Goal: Transaction & Acquisition: Purchase product/service

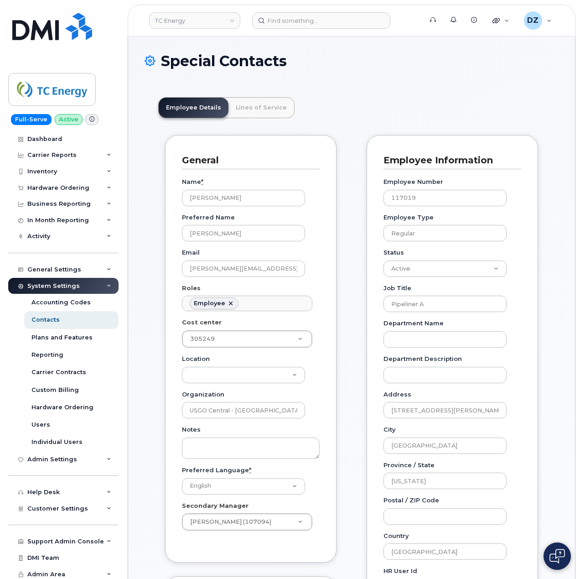
scroll to position [26, 0]
click at [293, 21] on input at bounding box center [321, 20] width 138 height 16
paste input "403) 466-0044"
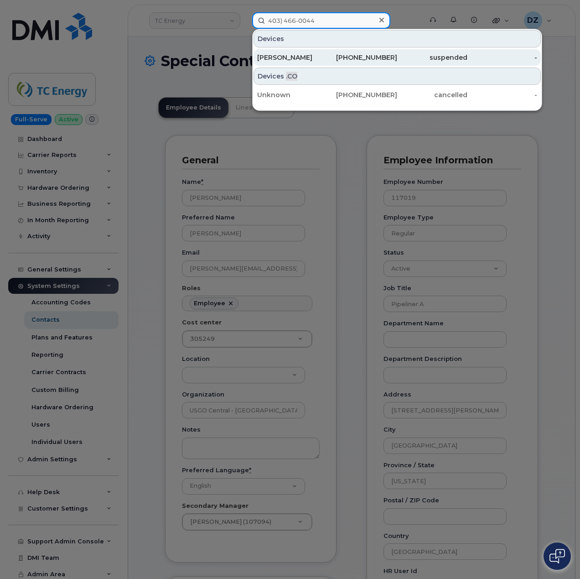
type input "403) 466-0044"
click at [340, 58] on div "403-466-0044" at bounding box center [363, 57] width 70 height 9
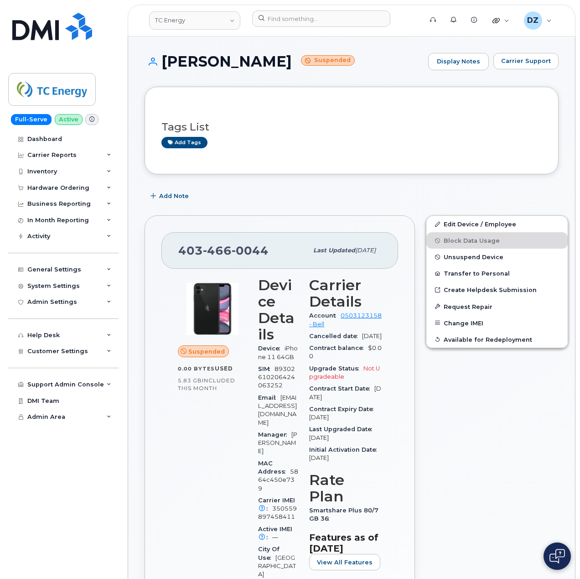
click at [193, 250] on span "[PHONE_NUMBER]" at bounding box center [223, 251] width 90 height 14
click at [193, 250] on span "403 466 0044" at bounding box center [223, 251] width 90 height 14
copy span "403 466 0044"
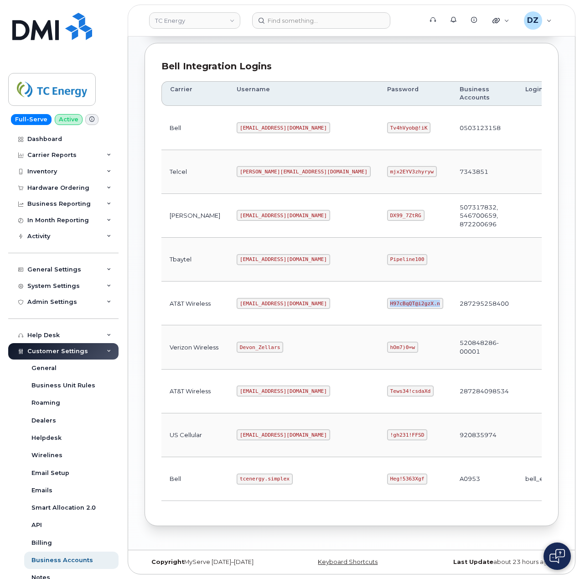
scroll to position [246, 0]
click at [237, 474] on code "tcenergy.simplex" at bounding box center [265, 479] width 56 height 11
click at [251, 476] on code "tcenergy.simplex" at bounding box center [265, 479] width 56 height 11
copy code "tcenergy.simplex"
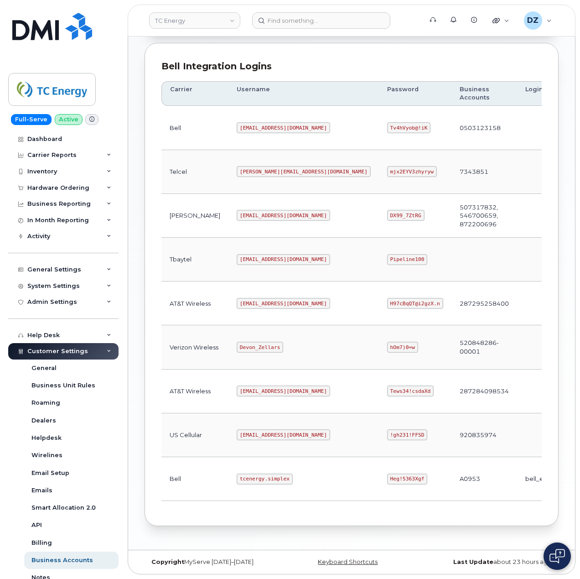
click at [387, 476] on code "Heg!5363Xgf" at bounding box center [407, 479] width 41 height 11
drag, startPoint x: 327, startPoint y: 476, endPoint x: 342, endPoint y: 473, distance: 14.9
click at [387, 476] on code "Heg!5363Xgf" at bounding box center [407, 479] width 41 height 11
click at [387, 474] on code "Heg!5363Xgf" at bounding box center [407, 479] width 41 height 11
copy code "Heg!5363Xgf"
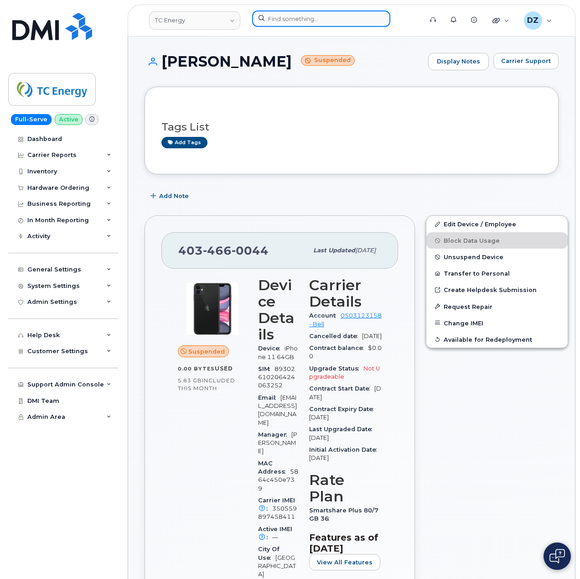
click at [280, 13] on input at bounding box center [321, 18] width 138 height 16
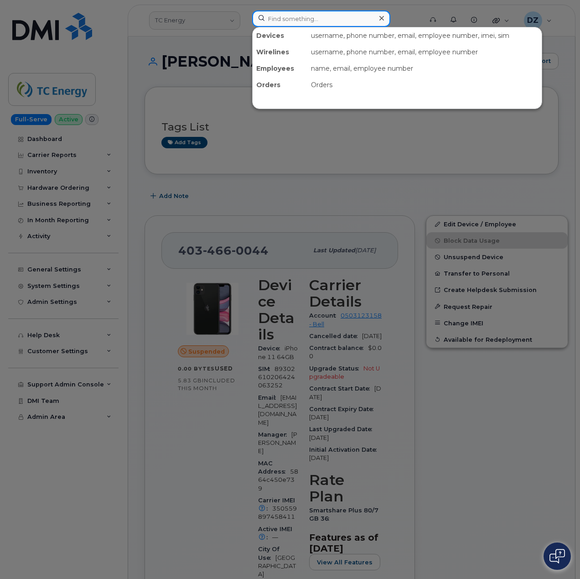
paste input "662-707-0502"
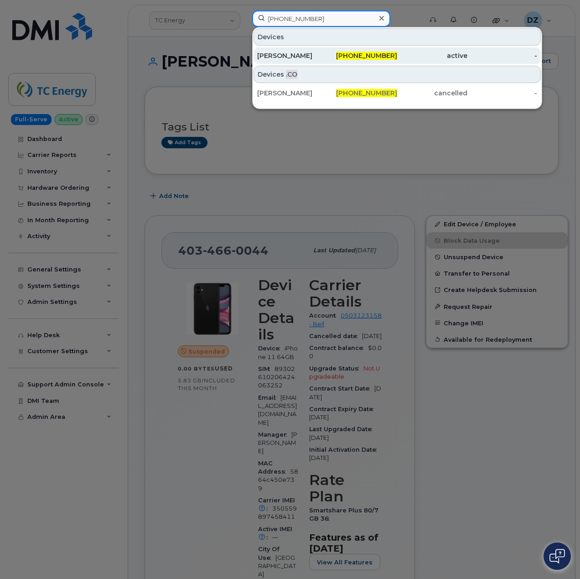
type input "662-707-0502"
click at [332, 53] on div "662-707-0502" at bounding box center [363, 55] width 70 height 9
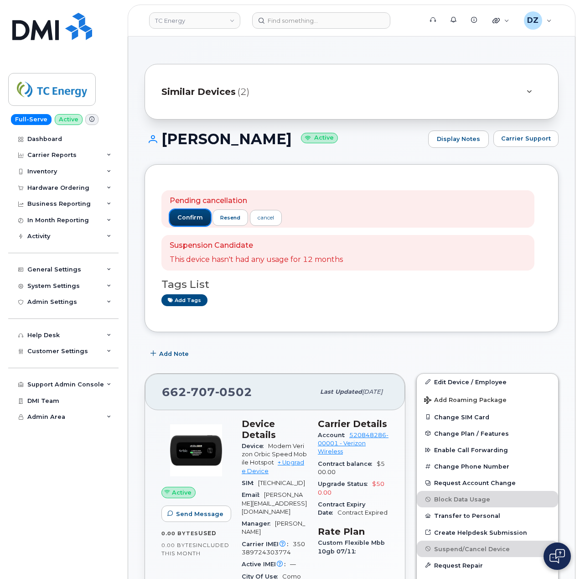
click at [185, 217] on span "confirm" at bounding box center [190, 217] width 26 height 8
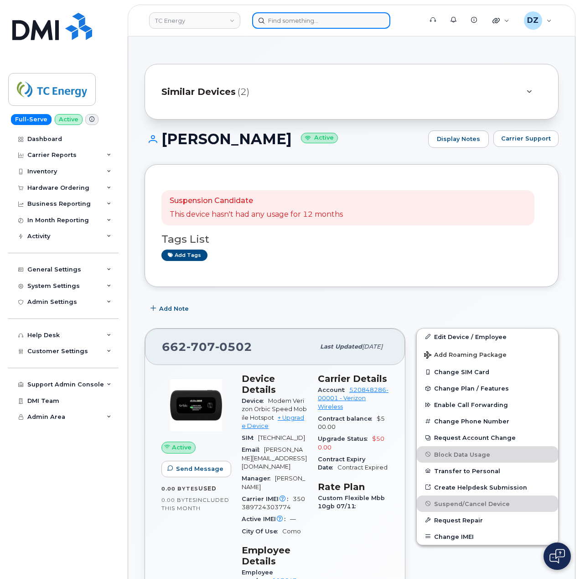
click at [299, 20] on input at bounding box center [321, 20] width 138 height 16
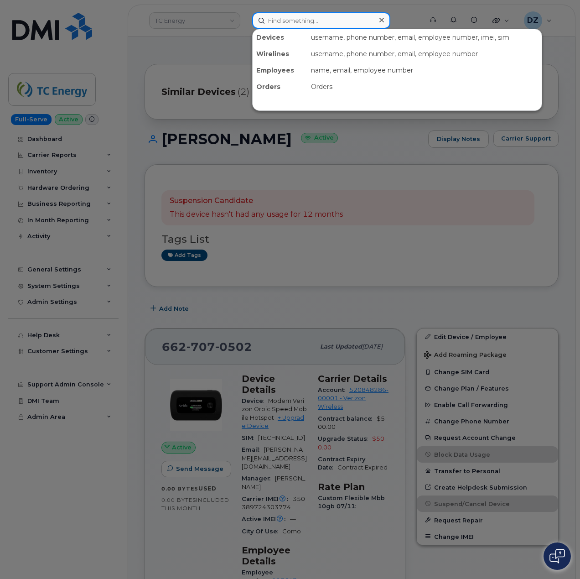
paste input "409-313-7801"
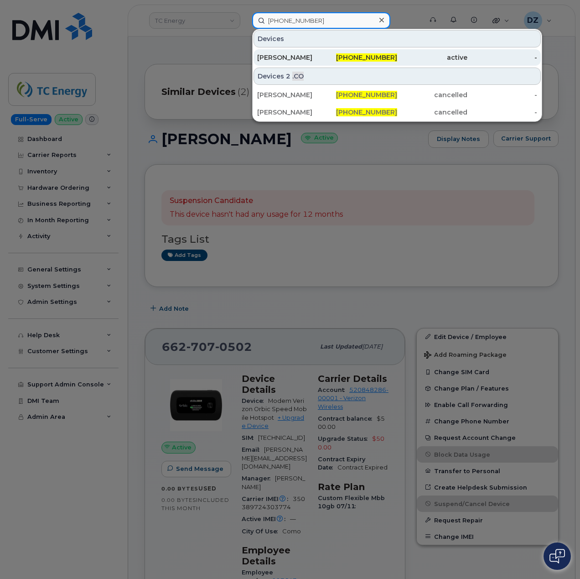
type input "409-313-7801"
click at [289, 61] on div "[PERSON_NAME]" at bounding box center [292, 57] width 70 height 9
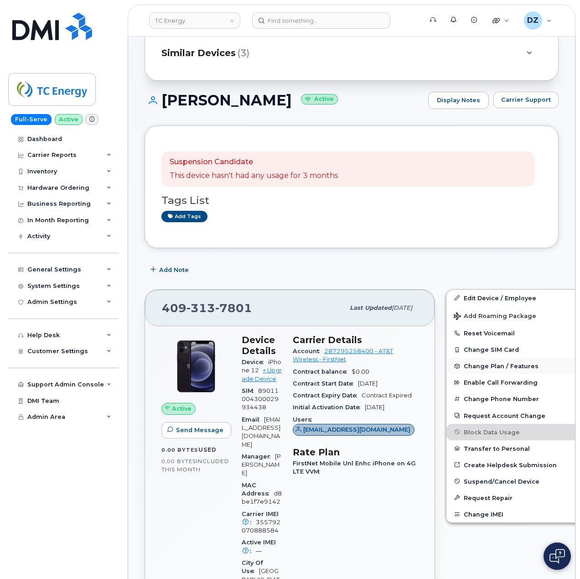
scroll to position [61, 0]
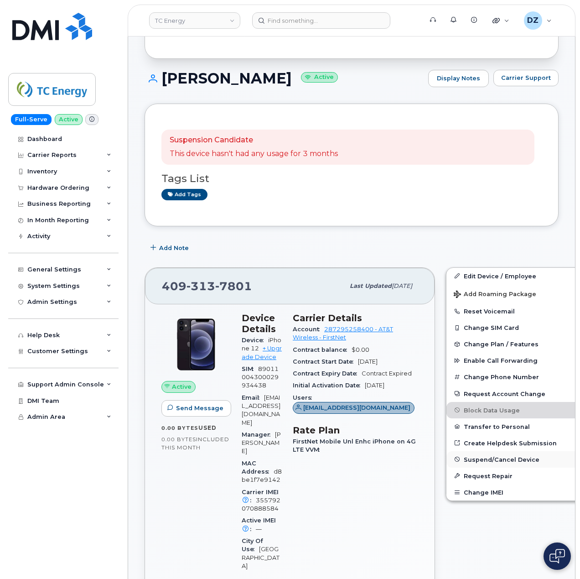
click at [494, 463] on span "Suspend/Cancel Device" at bounding box center [502, 459] width 76 height 7
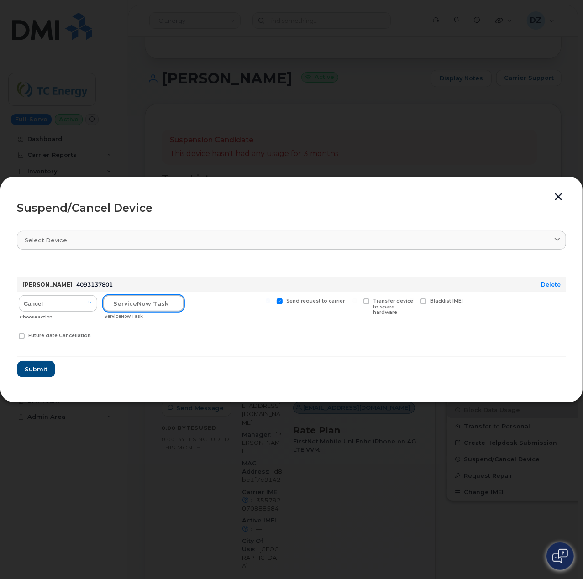
click at [134, 302] on input "text" at bounding box center [143, 303] width 81 height 16
paste input "SCTASK0683566"
type input "SCTASK0683566"
click at [62, 302] on select "Cancel Suspend - Reduced Rate Suspend - Full Rate Suspend - Lost Device/Stolen …" at bounding box center [58, 303] width 78 height 16
select select "[object Object]"
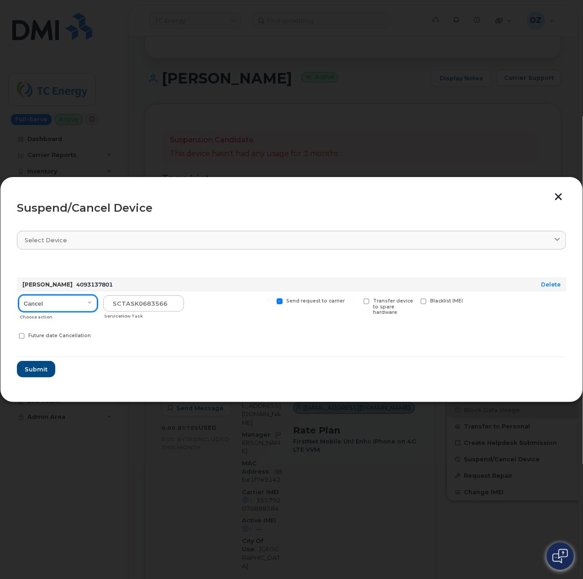
click at [19, 295] on select "Cancel Suspend - Reduced Rate Suspend - Full Rate Suspend - Lost Device/Stolen …" at bounding box center [58, 303] width 78 height 16
click at [277, 304] on label "Send request to carrier" at bounding box center [310, 301] width 68 height 6
click at [270, 303] on input "Send request to carrier" at bounding box center [268, 300] width 5 height 5
checkbox input "false"
click at [41, 369] on span "Submit" at bounding box center [35, 369] width 23 height 9
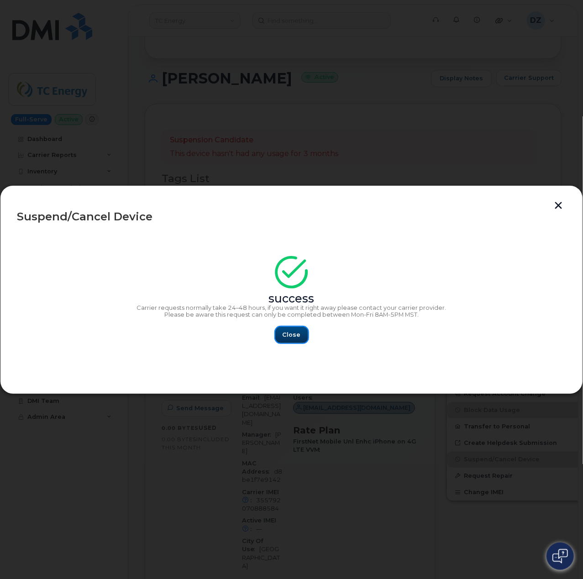
click at [297, 337] on span "Close" at bounding box center [291, 334] width 18 height 9
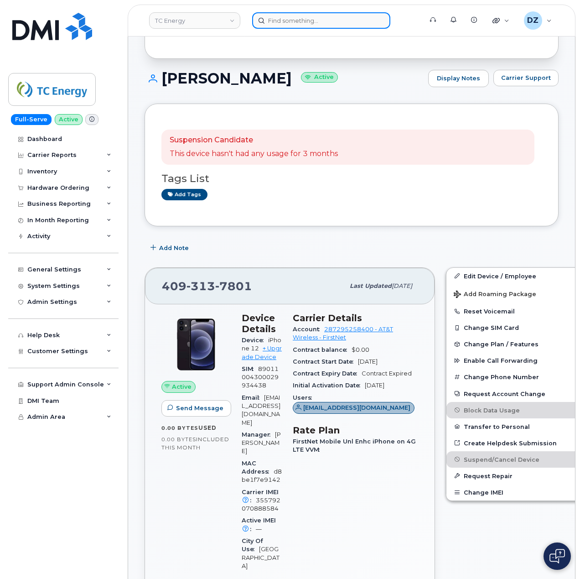
click at [278, 24] on input at bounding box center [321, 20] width 138 height 16
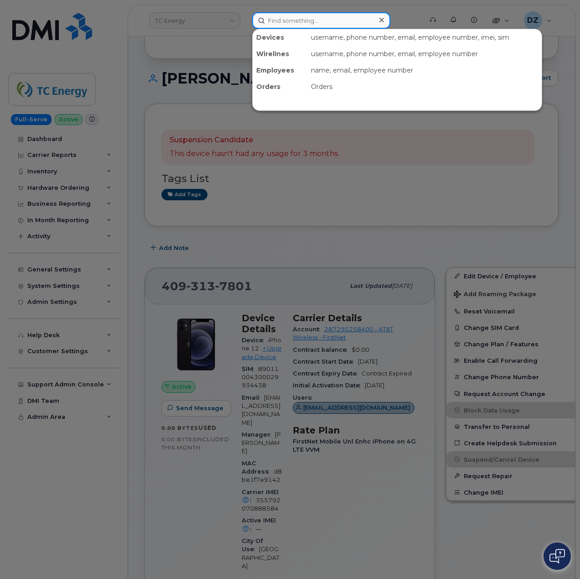
paste input "7802286934"
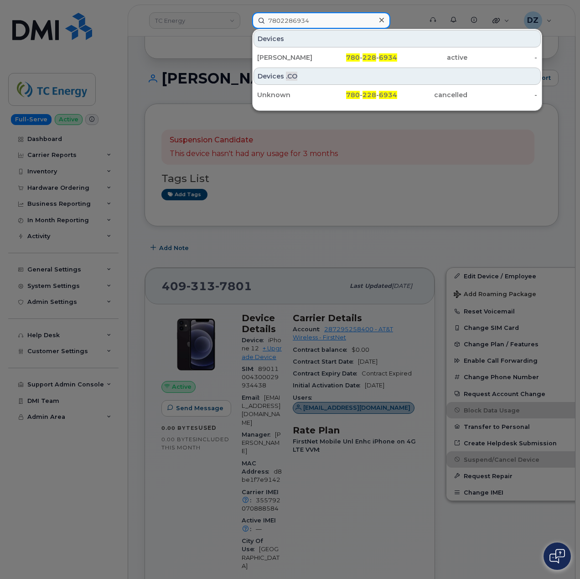
type input "7802286934"
click at [382, 17] on icon at bounding box center [382, 19] width 5 height 7
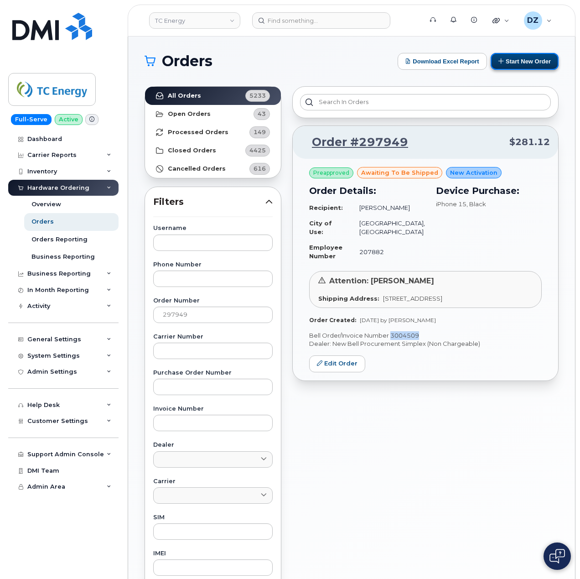
click at [519, 59] on button "Start New Order" at bounding box center [525, 61] width 68 height 17
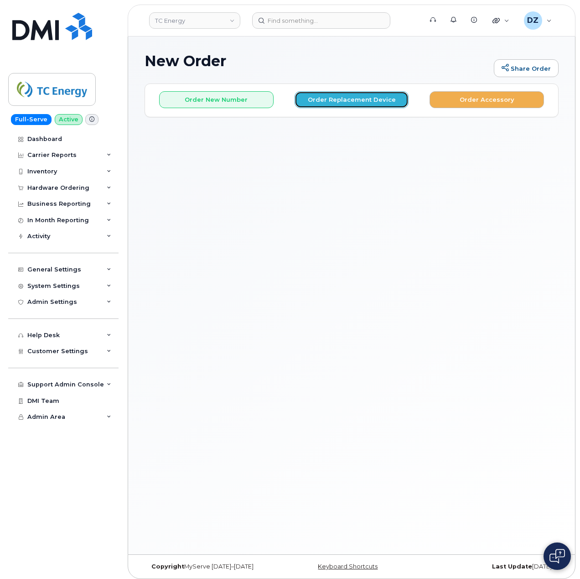
click at [366, 96] on button "Order Replacement Device" at bounding box center [352, 99] width 115 height 17
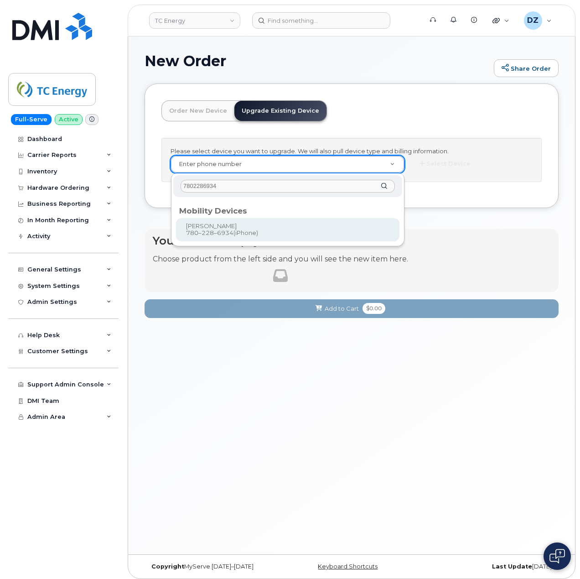
type input "7802286934"
type input "559308"
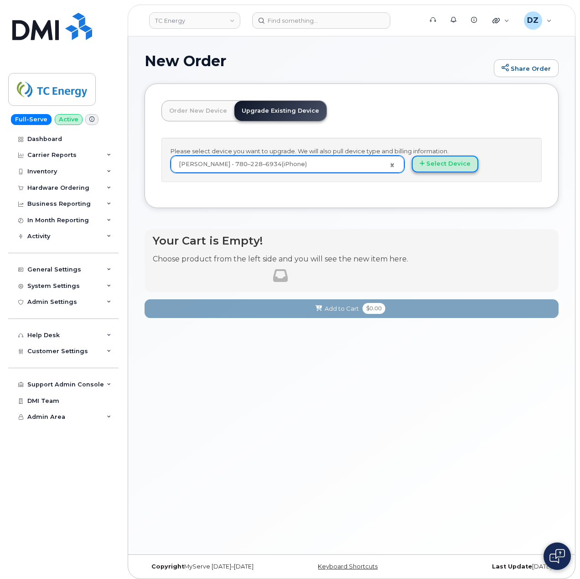
click at [444, 162] on button "Select Device" at bounding box center [445, 164] width 67 height 17
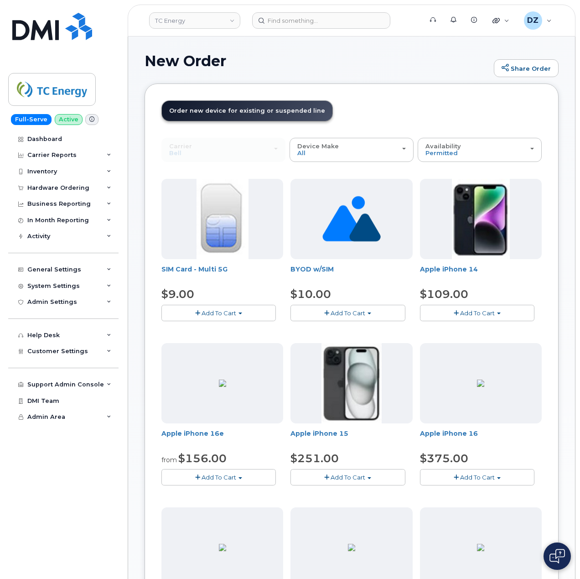
click at [353, 479] on span "Add To Cart" at bounding box center [348, 477] width 35 height 7
click at [372, 506] on link "$251.00 - 3-year upgrade (128GB model)" at bounding box center [364, 505] width 143 height 11
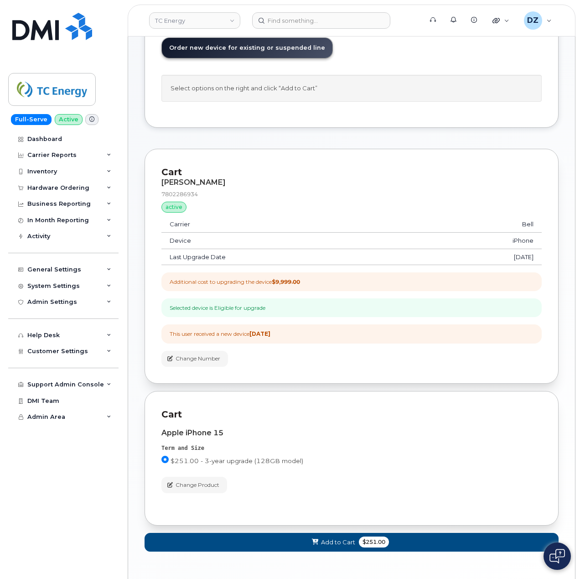
scroll to position [101, 0]
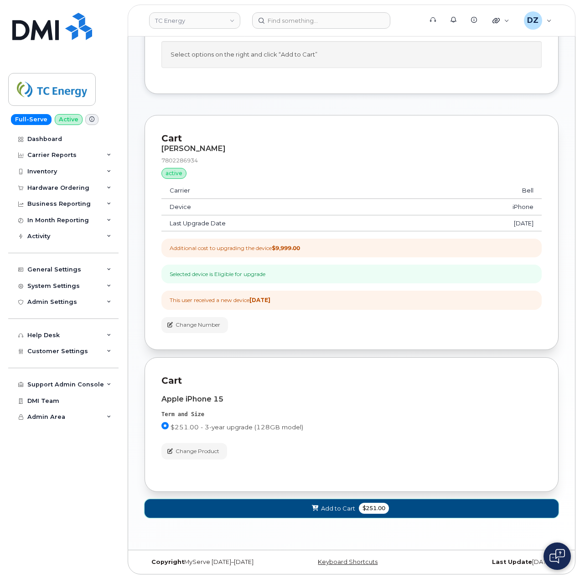
click at [345, 509] on span "Add to Cart" at bounding box center [338, 508] width 34 height 9
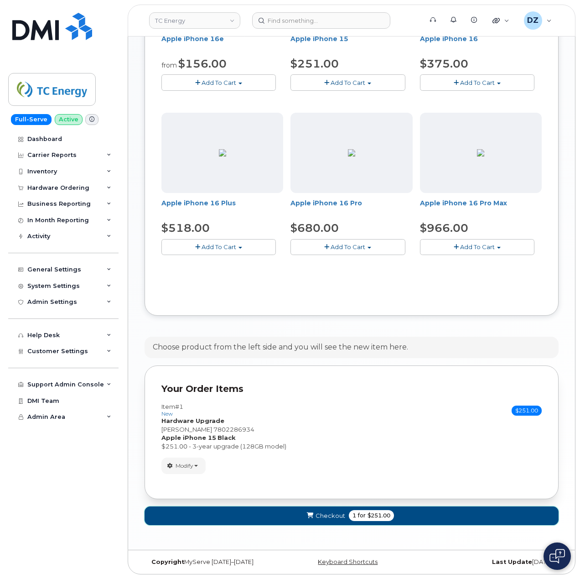
click at [349, 515] on span "1 for $251.00" at bounding box center [371, 515] width 45 height 11
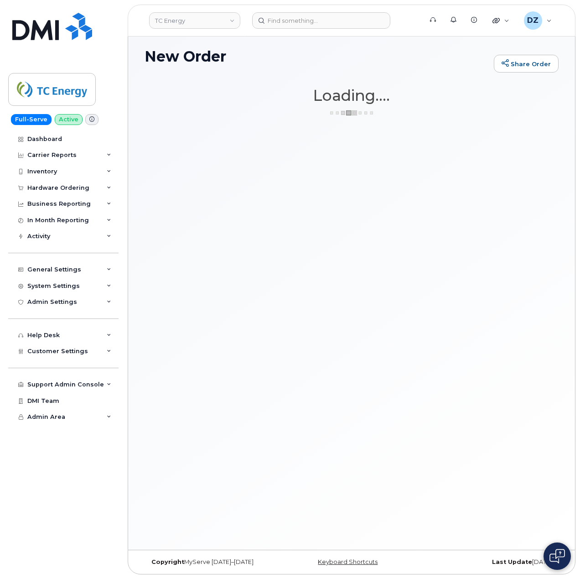
scroll to position [5, 0]
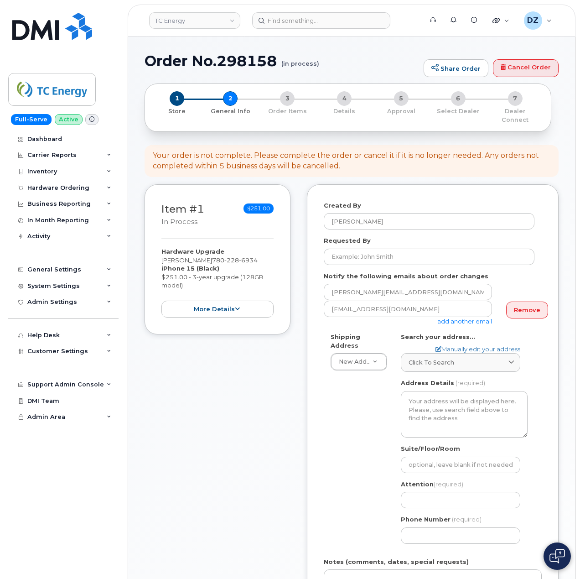
select select
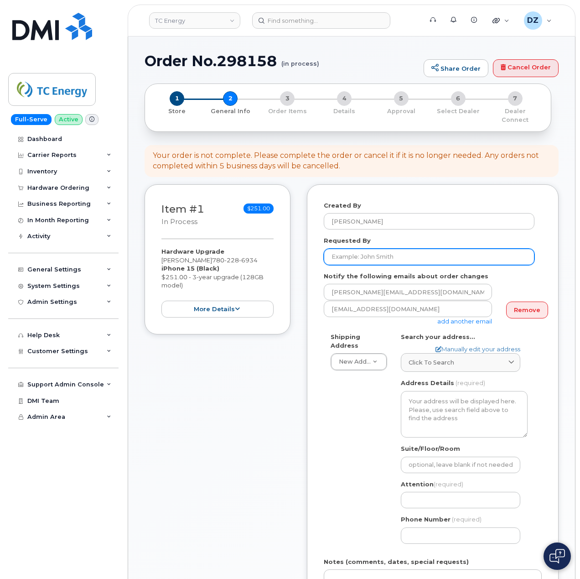
click at [389, 249] on input "Requested By" at bounding box center [429, 257] width 211 height 16
paste input "SCTASK0683659"
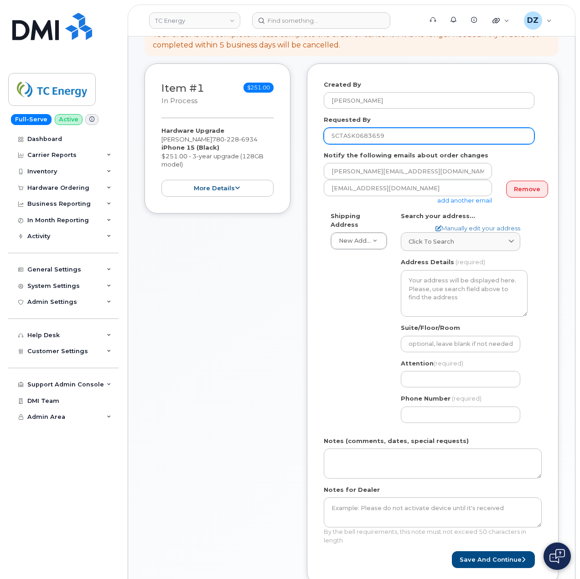
scroll to position [121, 0]
type input "SCTASK0683659"
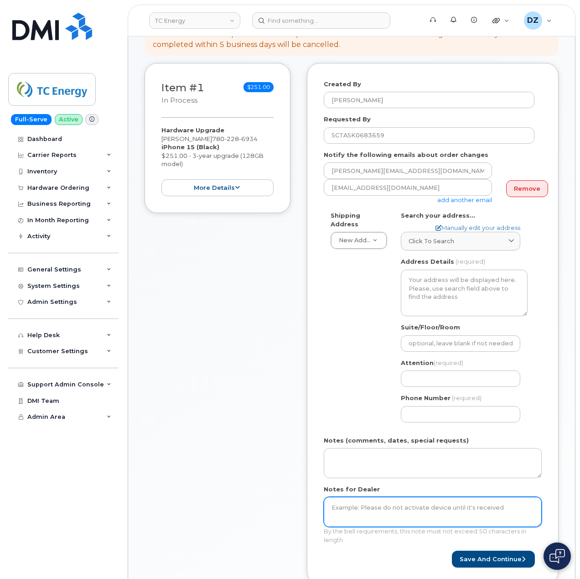
click at [361, 511] on textarea "Notes for Dealer" at bounding box center [433, 512] width 218 height 30
paste textarea "SCTASK0683659"
type textarea "SCTASK0683659"
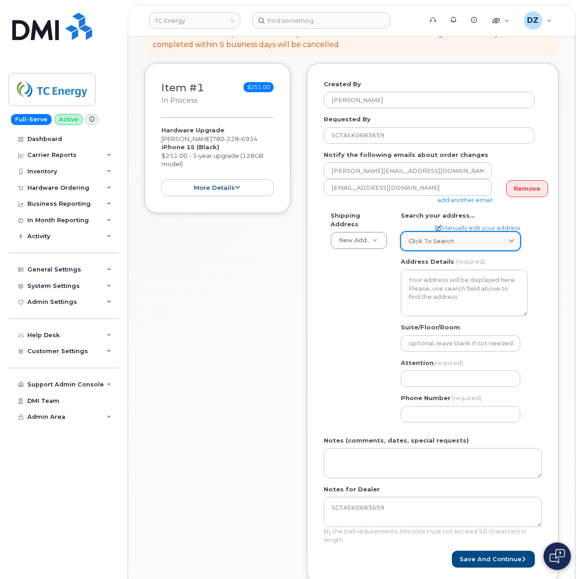
click at [453, 237] on span "Click to search" at bounding box center [432, 241] width 46 height 9
paste input "13372 Torvan Sub"
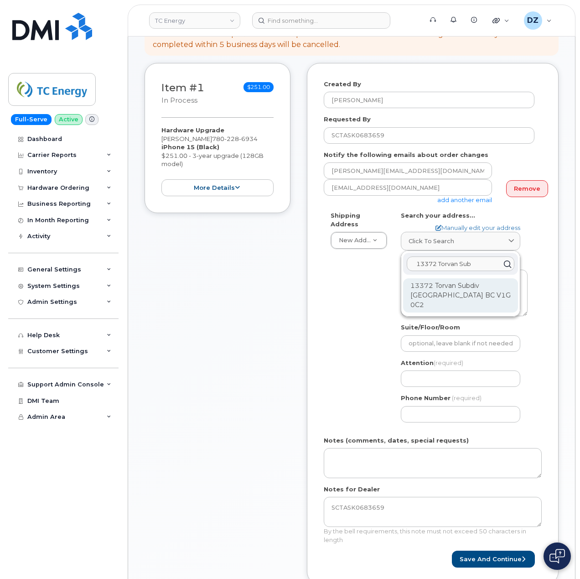
type input "13372 Torvan Sub"
click at [457, 282] on div "13372 Torvan Subdiv Peace River Regional District BC V1G 0C2" at bounding box center [460, 295] width 115 height 34
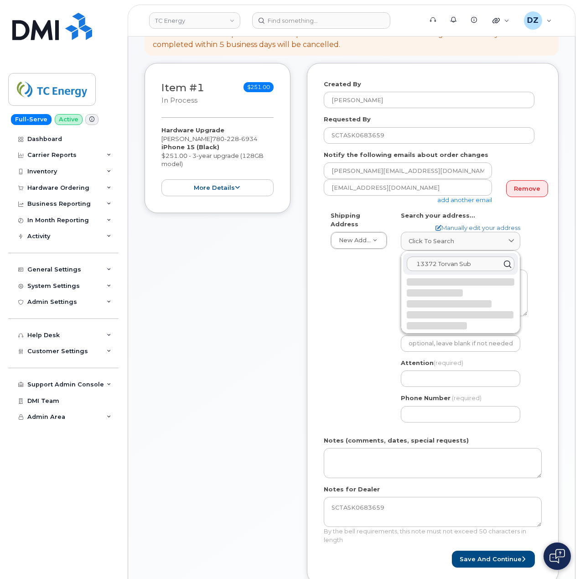
select select
type textarea "13372 Torvan Subdiv PEACE RIVER REGIONAL DISTRICT BC V1G 0C2 CANADA"
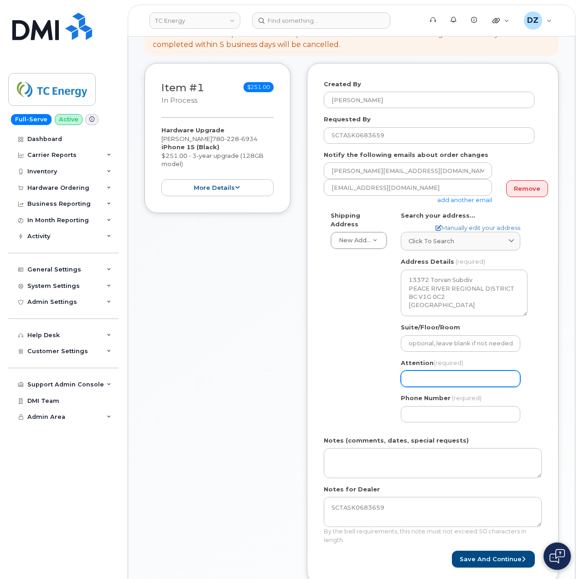
click at [422, 370] on input "Attention (required)" at bounding box center [461, 378] width 120 height 16
paste input "[PERSON_NAME]"
type input "[PERSON_NAME]"
select select
type input "[PERSON_NAME]"
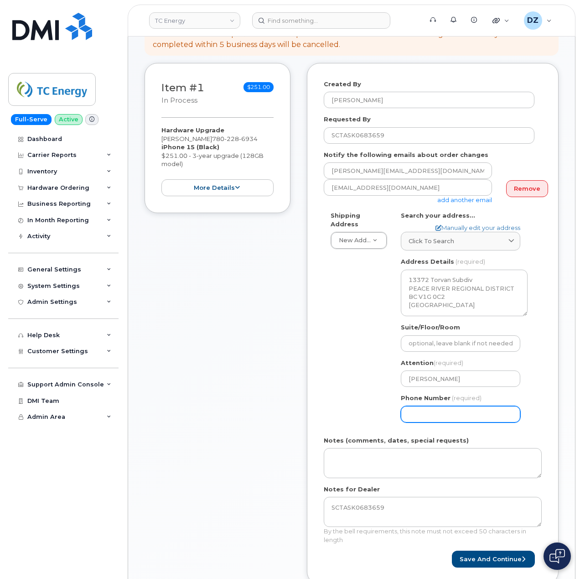
click at [431, 410] on input "Phone Number" at bounding box center [461, 414] width 120 height 16
paste input "7802286934"
select select
type input "7802286934"
click at [309, 380] on div "Created By Devon Zellars Requested By SCTASK0683659 Notify the following emails…" at bounding box center [433, 323] width 252 height 521
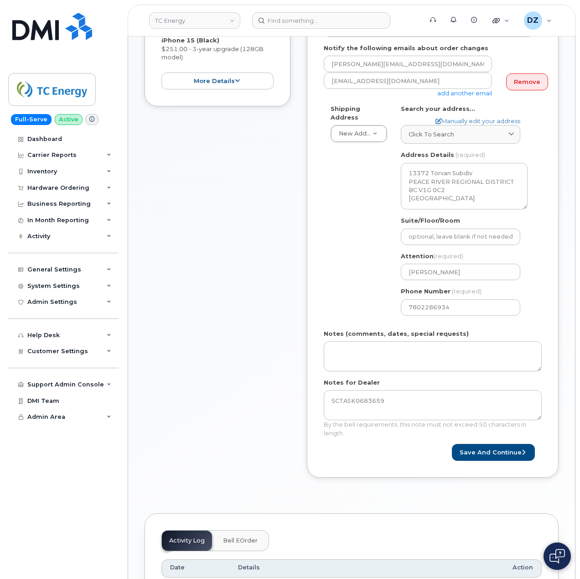
scroll to position [243, 0]
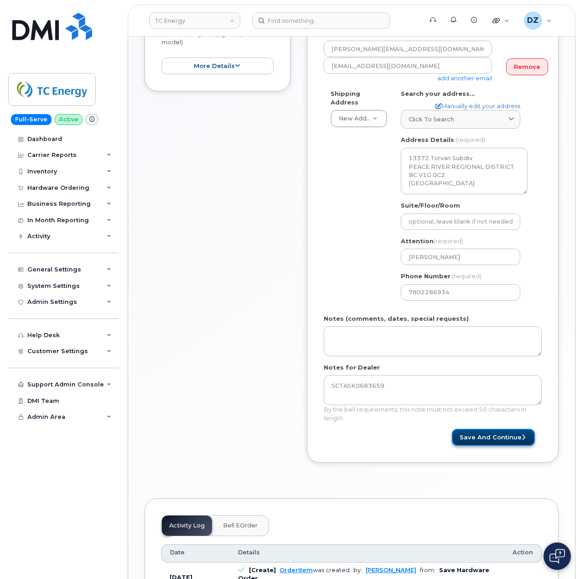
click at [498, 429] on button "Save and Continue" at bounding box center [493, 437] width 83 height 17
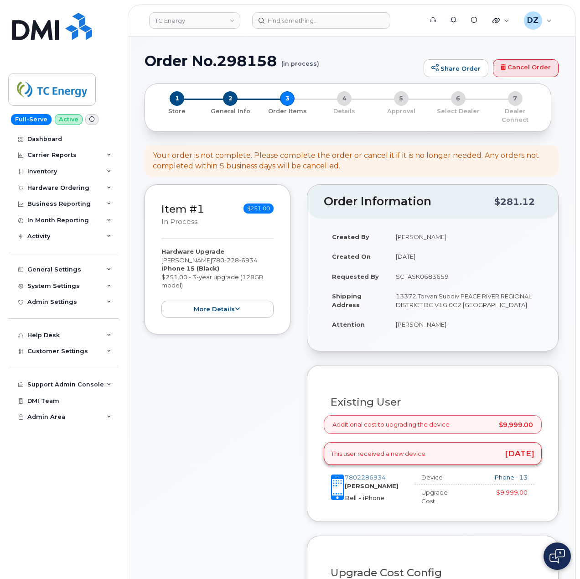
scroll to position [304, 0]
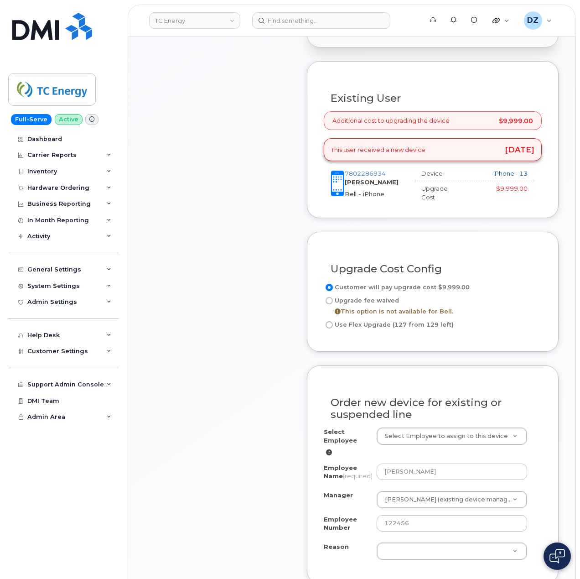
click at [327, 321] on input "Use Flex Upgrade (127 from 129 left)" at bounding box center [329, 324] width 7 height 7
radio input "true"
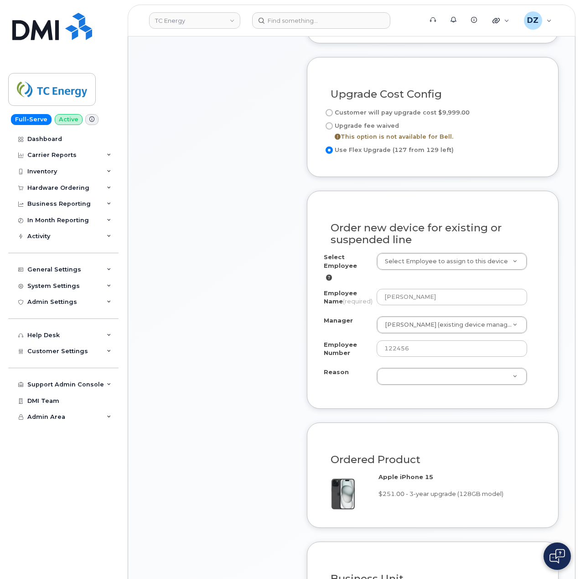
scroll to position [486, 0]
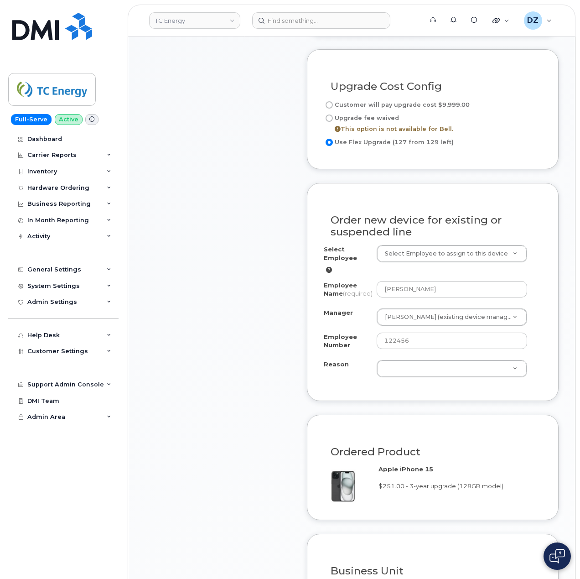
click at [415, 362] on div "Select Employee Select Employee to assign to this device Employee Name (require…" at bounding box center [433, 311] width 218 height 132
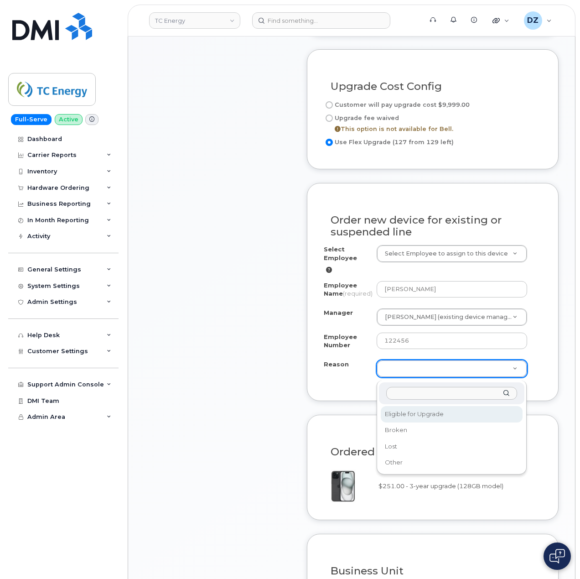
select select "eligible_for_upgrade"
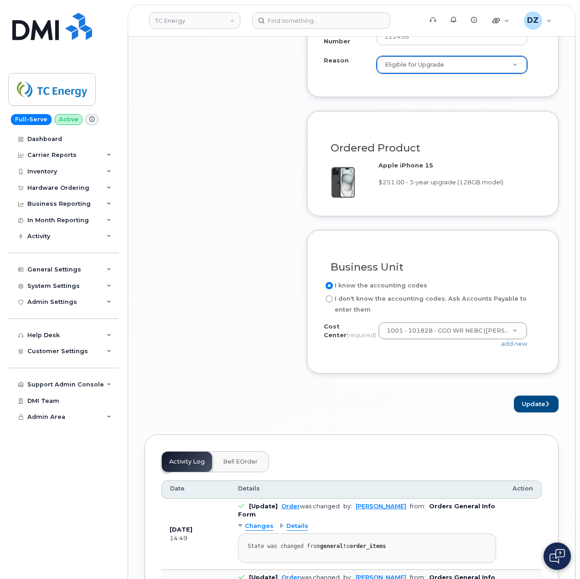
scroll to position [791, 0]
click at [530, 407] on button "Update" at bounding box center [536, 403] width 45 height 17
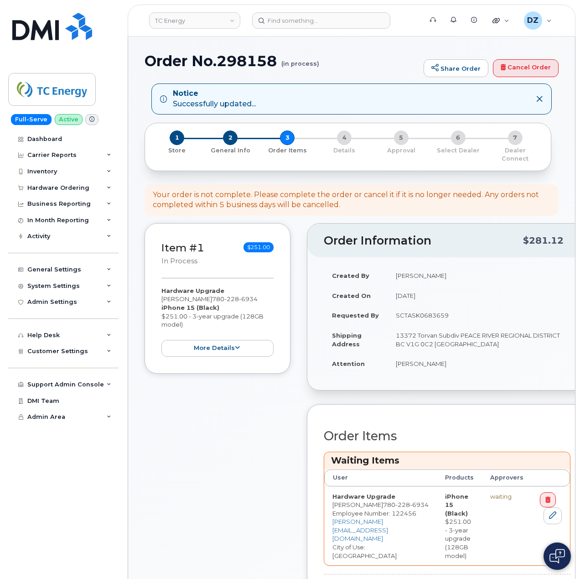
click at [179, 62] on h1 "Order No.298158 (in process)" at bounding box center [282, 61] width 275 height 16
click at [240, 61] on h1 "Order No.298158 (in process)" at bounding box center [282, 61] width 275 height 16
copy h1 "Order No.298158"
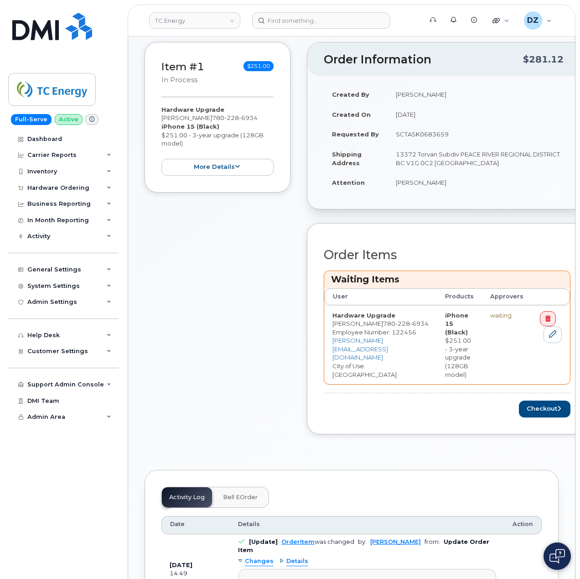
scroll to position [243, 0]
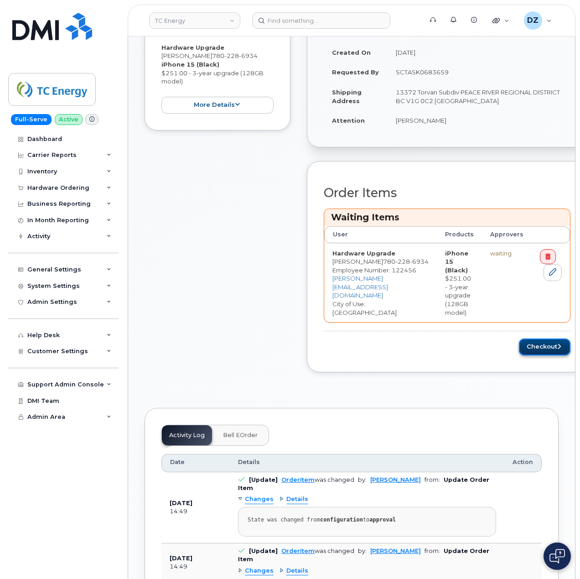
click at [534, 338] on button "Checkout" at bounding box center [545, 346] width 52 height 17
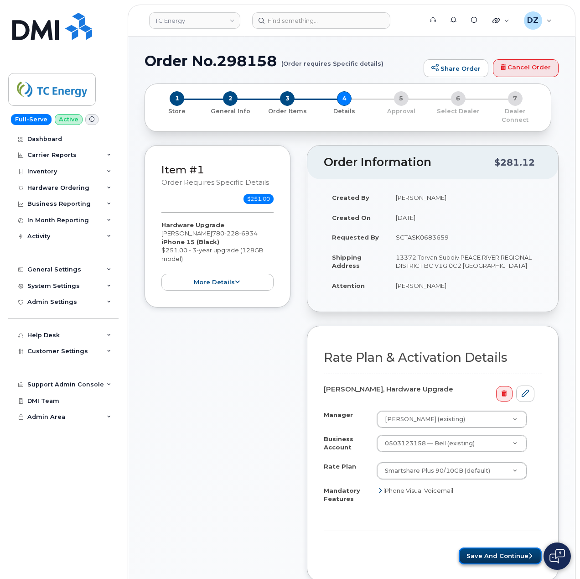
click at [487, 549] on button "Save and Continue" at bounding box center [500, 555] width 83 height 17
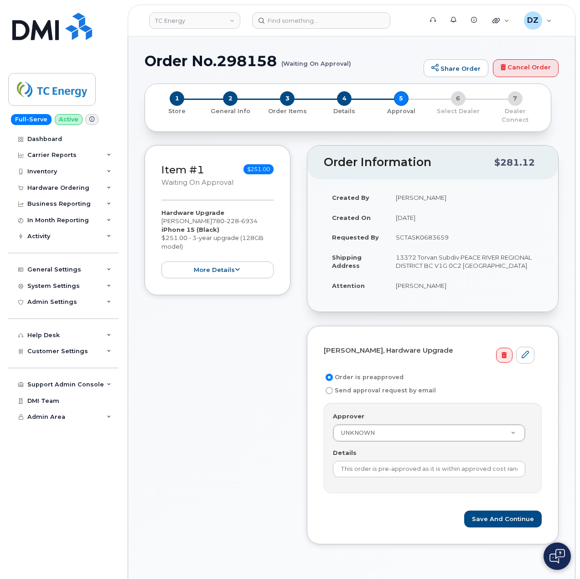
click at [409, 230] on td "SCTASK0683659" at bounding box center [465, 237] width 154 height 20
copy td "SCTASK0683659"
click at [386, 463] on input "This order is pre-approved as it is within approved cost range." at bounding box center [429, 469] width 193 height 16
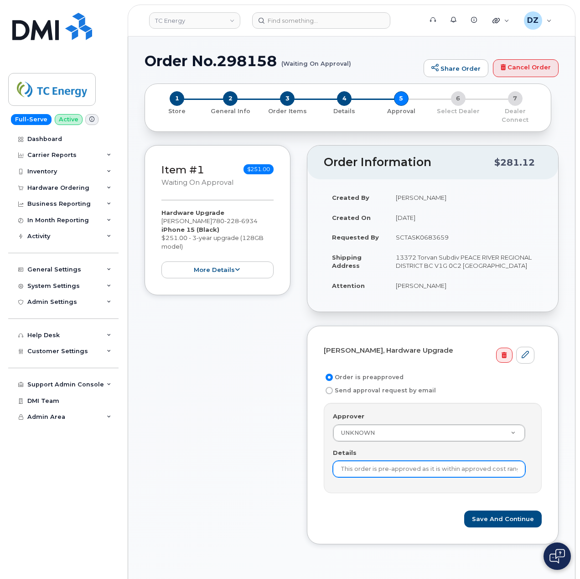
click at [386, 463] on input "This order is pre-approved as it is within approved cost range." at bounding box center [429, 469] width 193 height 16
paste input "SCTASK0683659"
type input "SCTASK0683659"
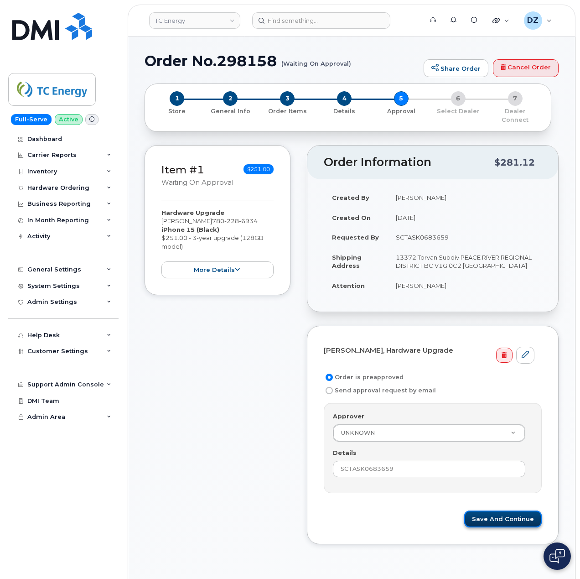
click at [502, 510] on button "Save and Continue" at bounding box center [503, 518] width 78 height 17
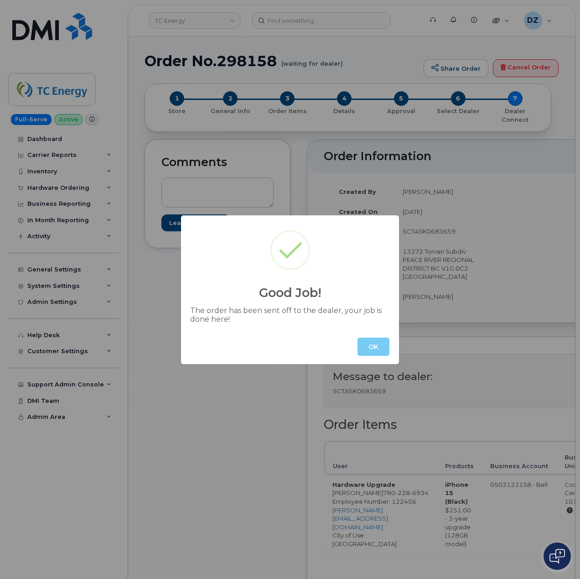
click at [381, 347] on button "OK" at bounding box center [374, 347] width 32 height 18
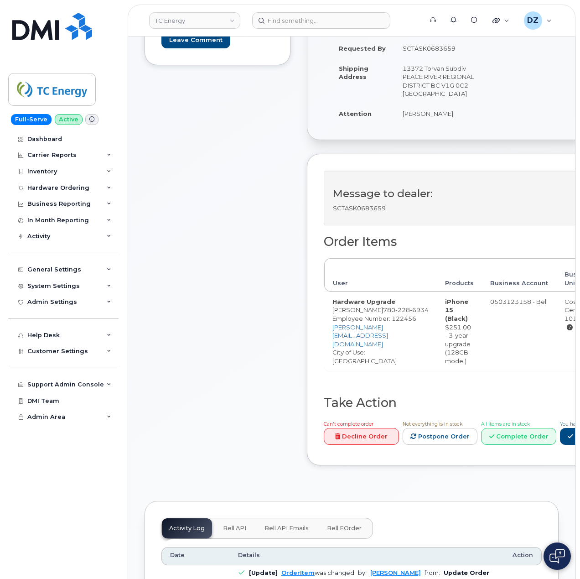
scroll to position [182, 0]
click at [73, 180] on div "Hardware Ordering" at bounding box center [63, 188] width 110 height 16
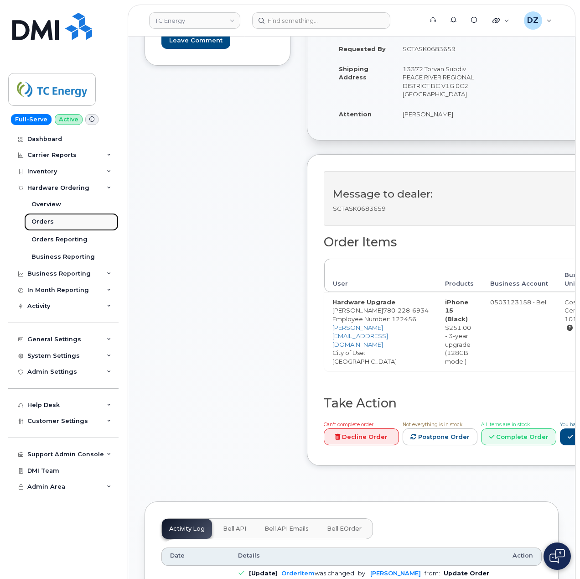
click at [64, 219] on link "Orders" at bounding box center [71, 221] width 94 height 17
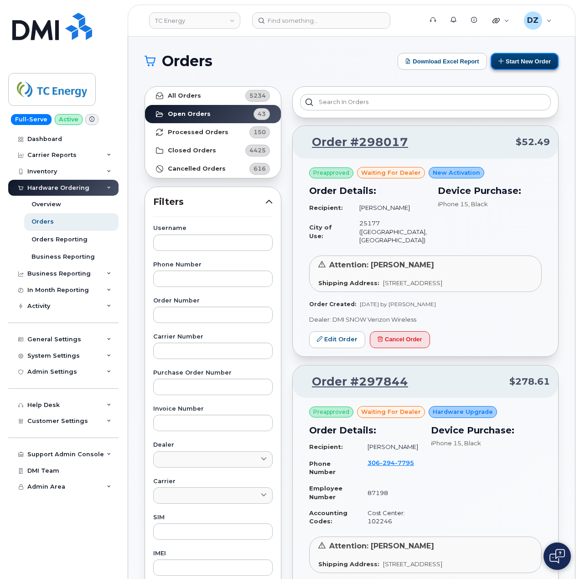
click at [524, 61] on button "Start New Order" at bounding box center [525, 61] width 68 height 17
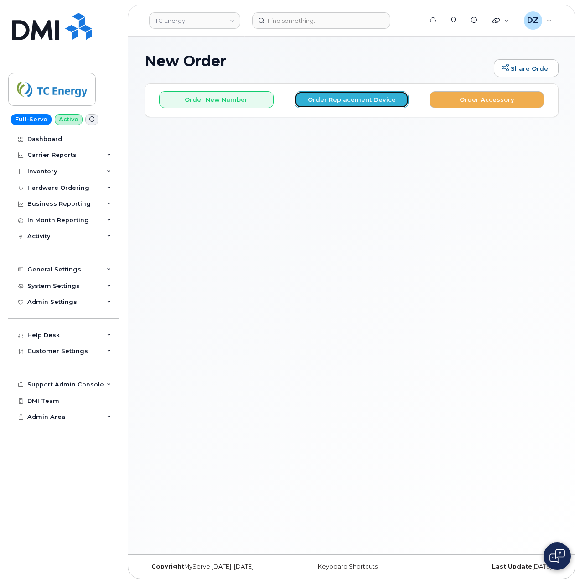
click at [343, 100] on button "Order Replacement Device" at bounding box center [352, 99] width 115 height 17
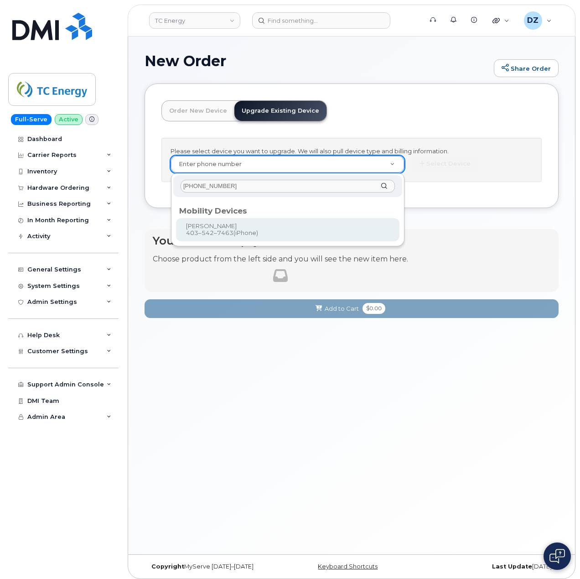
type input "403-542-7463"
type input "558036"
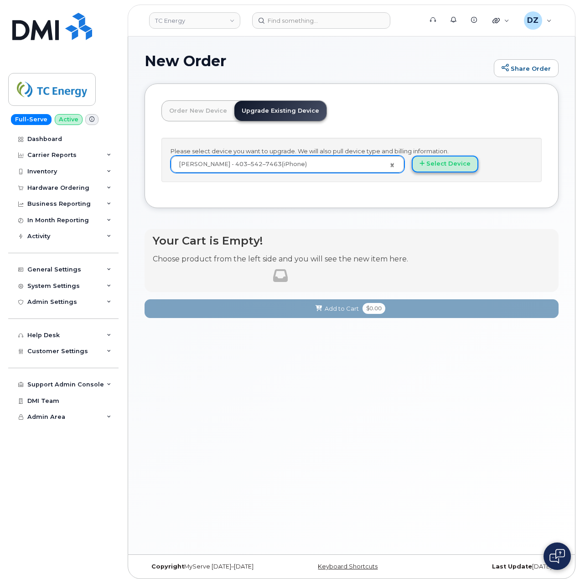
click at [451, 168] on button "Select Device" at bounding box center [445, 164] width 67 height 17
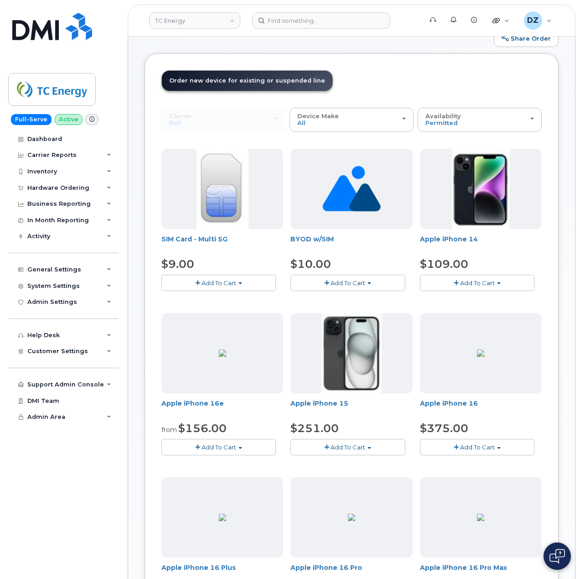
scroll to position [61, 0]
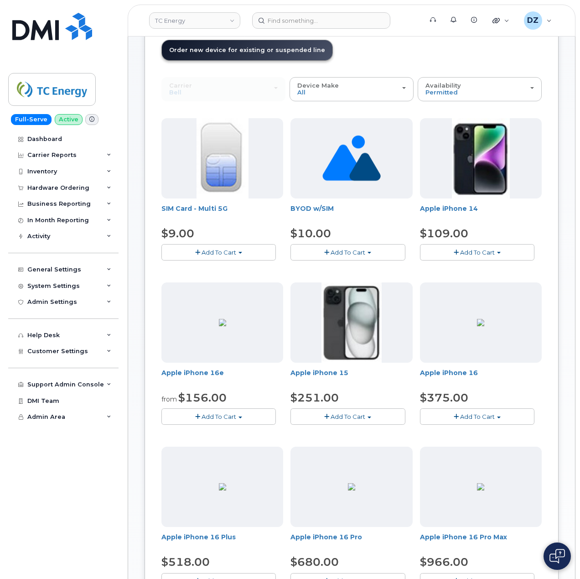
click at [353, 415] on span "Add To Cart" at bounding box center [348, 416] width 35 height 7
click at [362, 447] on link "$251.00 - 3-year upgrade (128GB model)" at bounding box center [364, 444] width 143 height 11
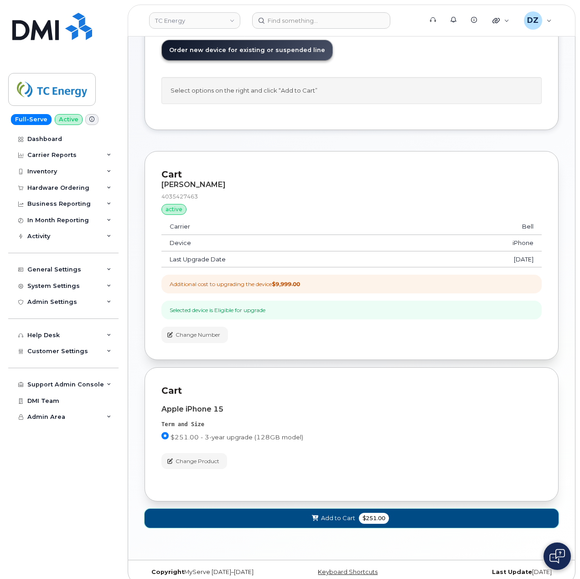
click at [369, 521] on span "$251.00" at bounding box center [374, 518] width 30 height 11
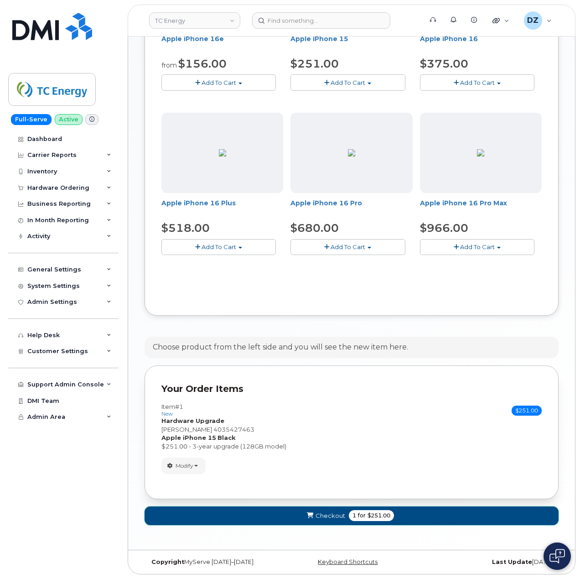
click at [376, 511] on span "$251.00" at bounding box center [379, 515] width 23 height 8
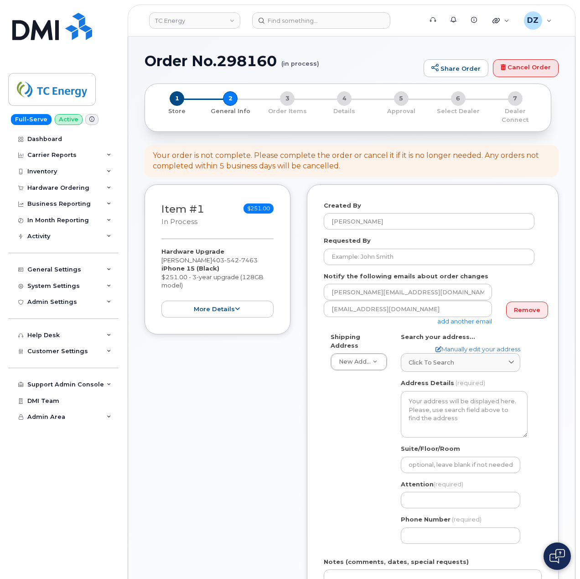
select select
click at [370, 257] on form "Created By [PERSON_NAME] Requested By Notify the following emails about order c…" at bounding box center [433, 445] width 218 height 488
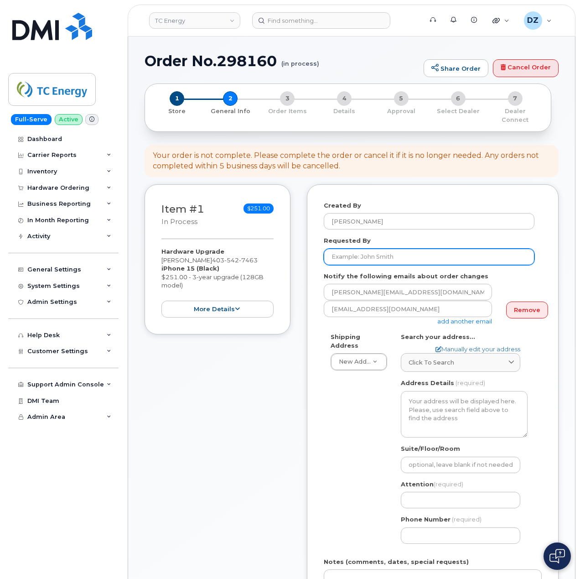
click at [373, 253] on input "Requested By" at bounding box center [429, 257] width 211 height 16
paste input "SCTASK0683934"
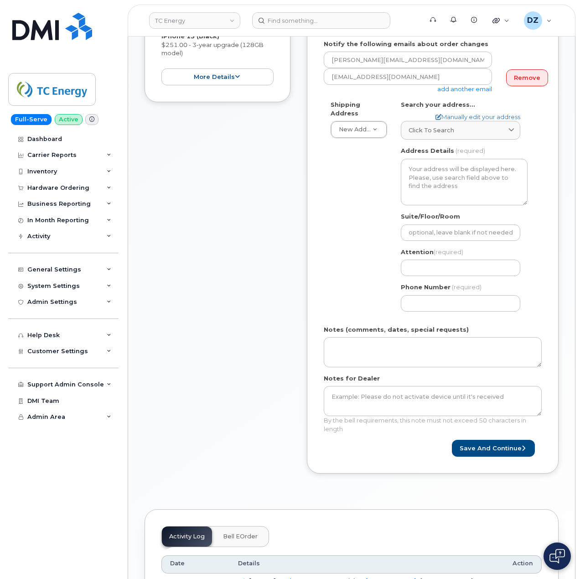
scroll to position [243, 0]
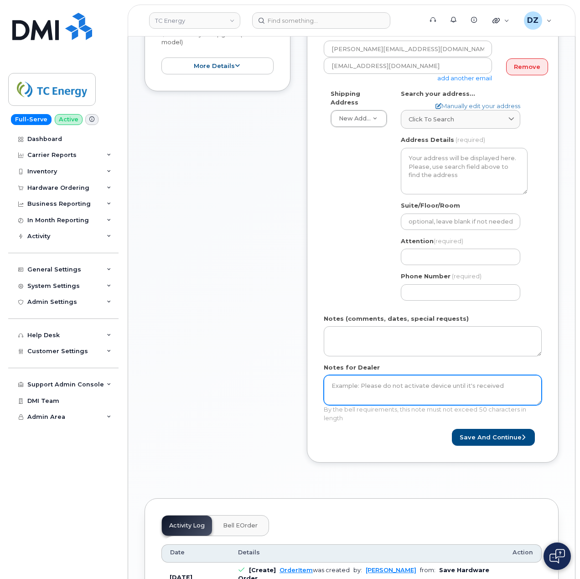
type input "SCTASK0683934"
click at [384, 385] on textarea "Notes for Dealer" at bounding box center [433, 390] width 218 height 30
paste textarea "SCTASK0683934"
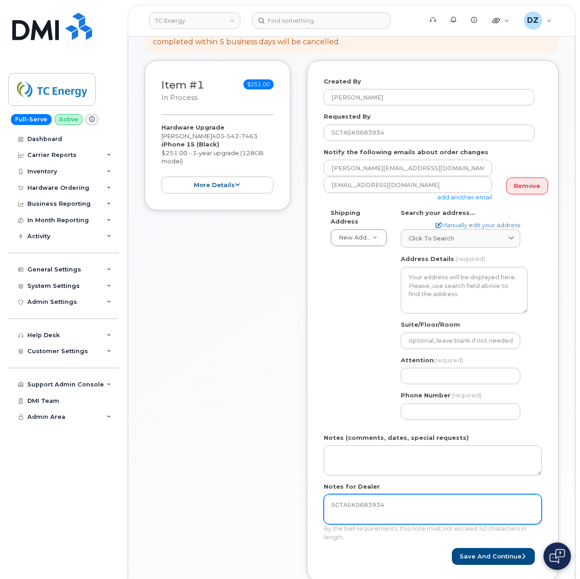
scroll to position [121, 0]
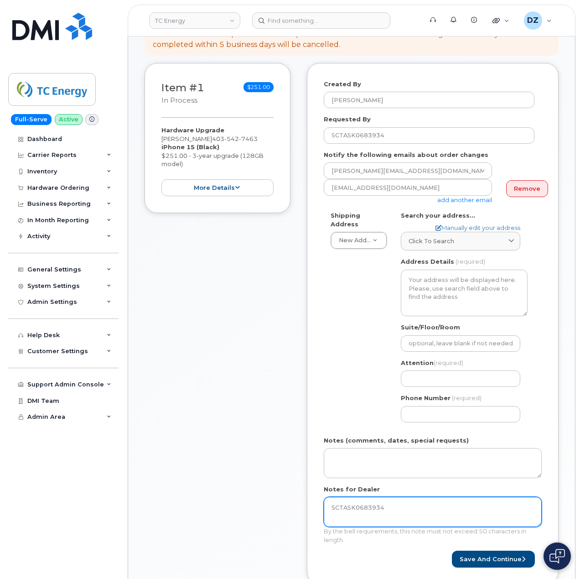
type textarea "SCTASK0683934"
click at [422, 362] on div "Attention (required)" at bounding box center [464, 373] width 127 height 29
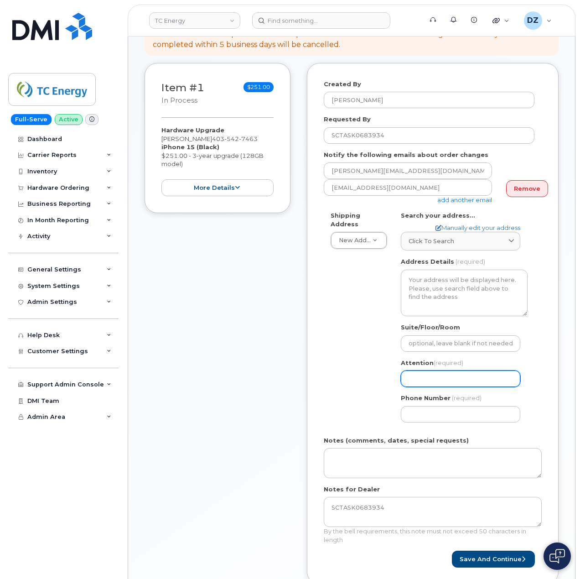
click at [426, 370] on input "Attention (required)" at bounding box center [461, 378] width 120 height 16
paste input "[PERSON_NAME]"
type input "[PERSON_NAME]"
select select
type input "[PERSON_NAME]"
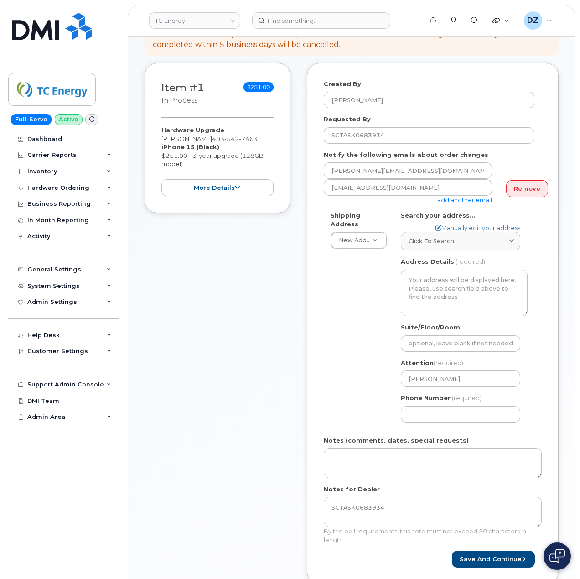
click at [224, 135] on span "403 542 7463" at bounding box center [235, 138] width 46 height 7
copy span "403 542 7463"
click at [438, 406] on input "Phone Number" at bounding box center [461, 414] width 120 height 16
paste input "4035427463"
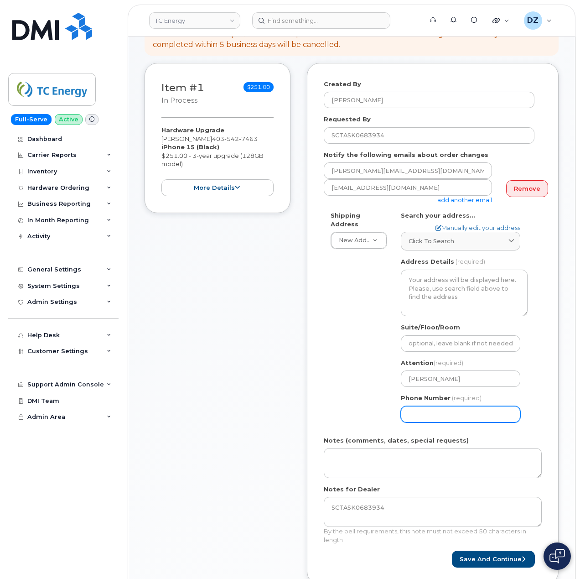
select select
type input "4035427463"
click at [457, 241] on link "Click to search" at bounding box center [461, 241] width 120 height 19
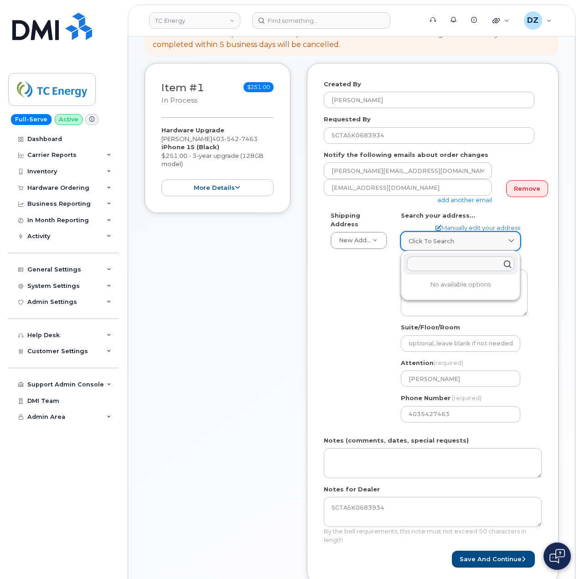
paste input "t2p 5h1"
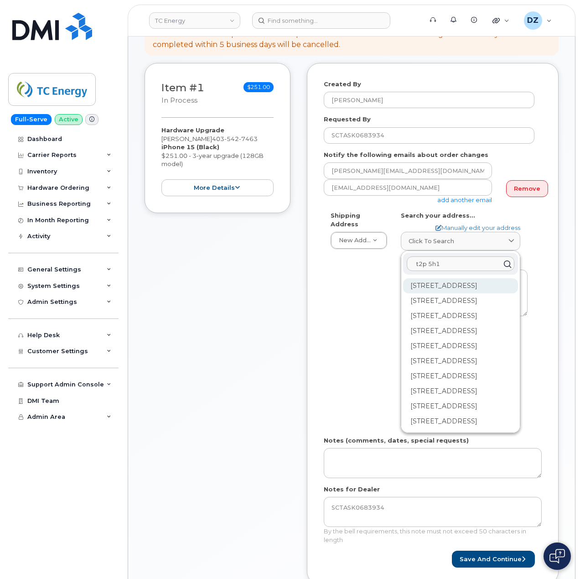
type input "t2p 5h1"
click at [442, 308] on div "450 1 St SW Calgary AB T2P 5H1" at bounding box center [460, 315] width 115 height 15
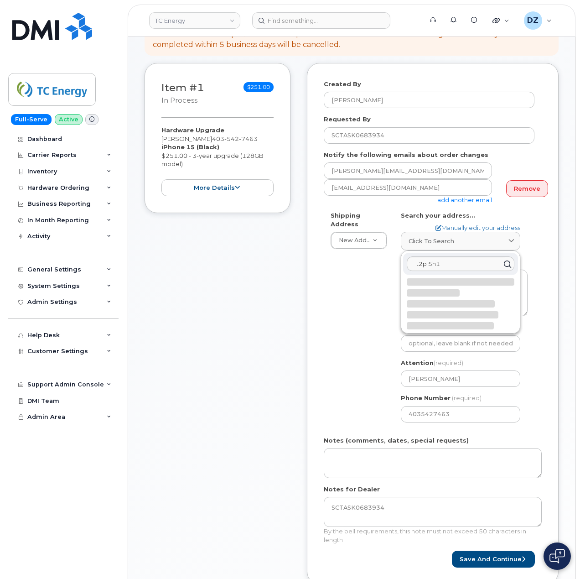
select select
type textarea "450 1 St SW CALGARY AB T2P 5H1 CANADA"
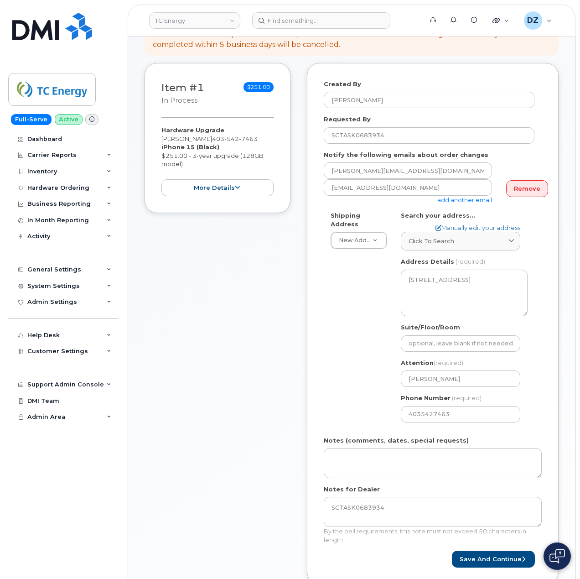
scroll to position [182, 0]
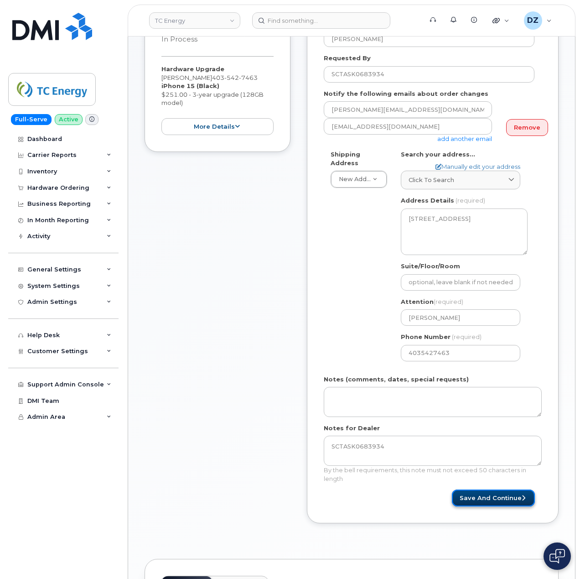
click at [500, 491] on button "Save and Continue" at bounding box center [493, 497] width 83 height 17
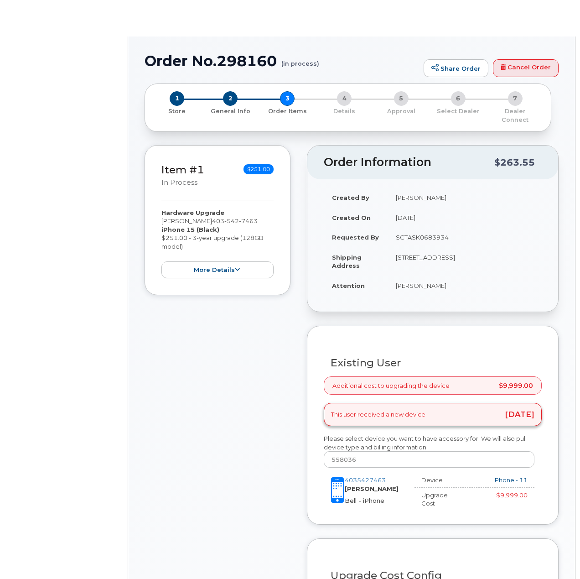
type input "[PERSON_NAME]"
type input "85783"
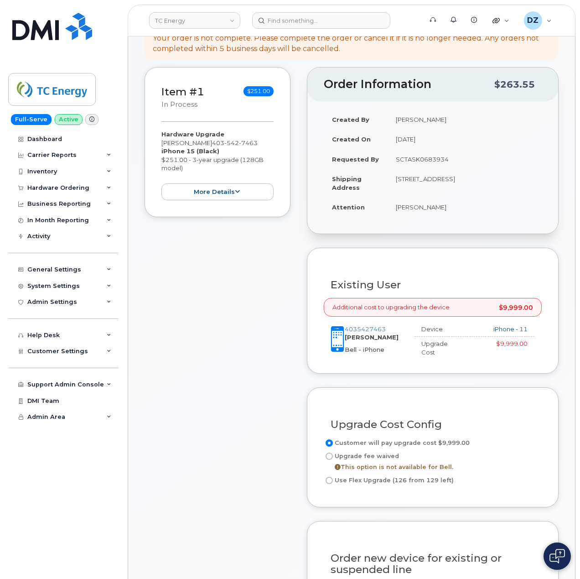
scroll to position [304, 0]
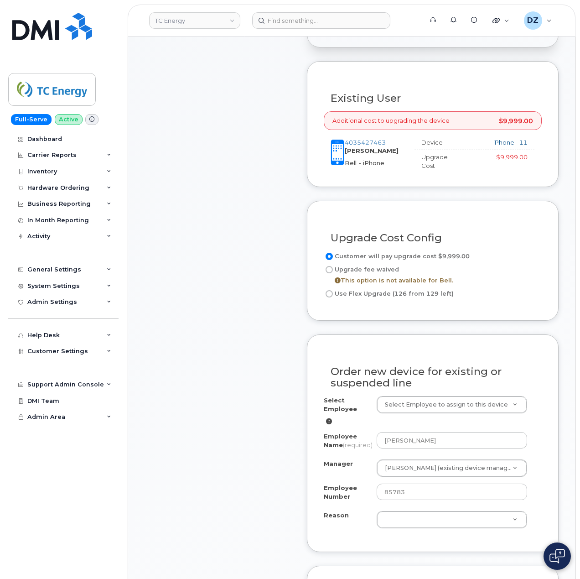
click at [330, 293] on input "Use Flex Upgrade (126 from 129 left)" at bounding box center [329, 293] width 7 height 7
radio input "true"
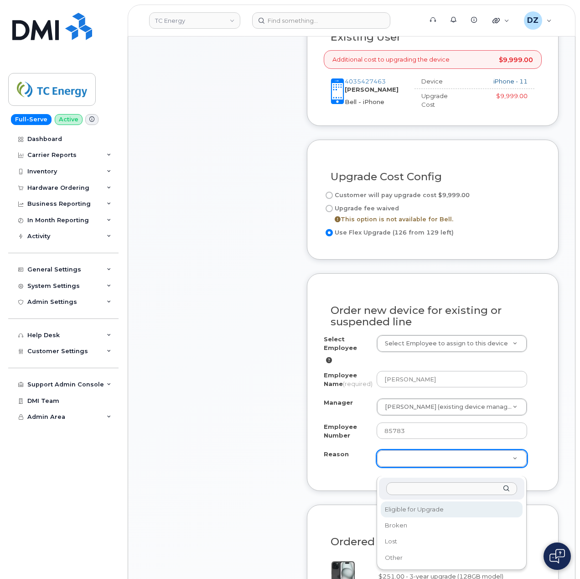
select select "eligible_for_upgrade"
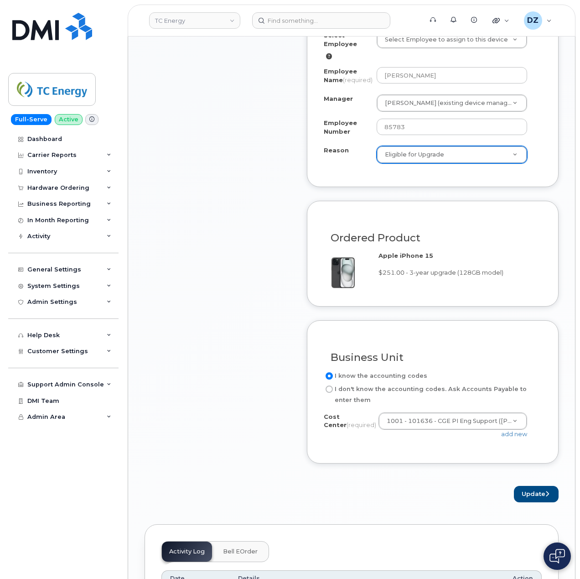
scroll to position [730, 0]
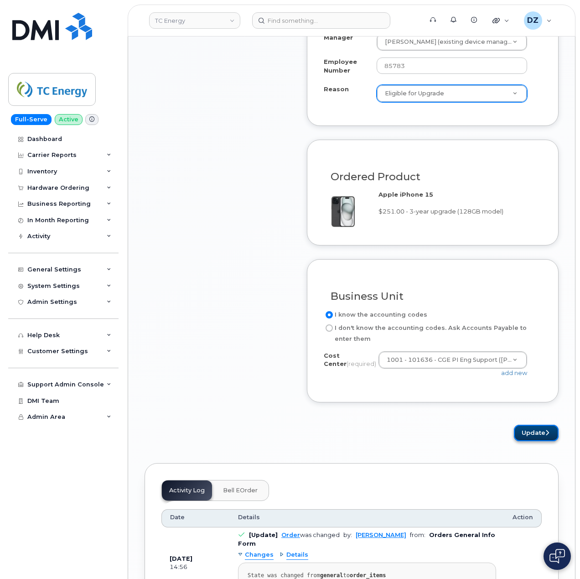
click at [538, 442] on button "Update" at bounding box center [536, 433] width 45 height 17
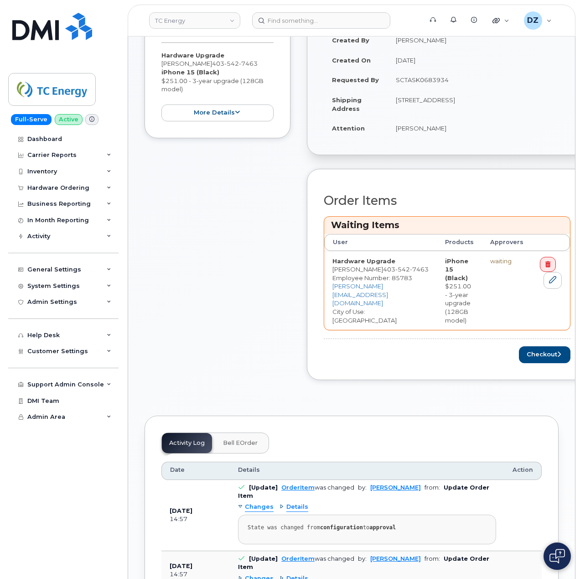
scroll to position [243, 0]
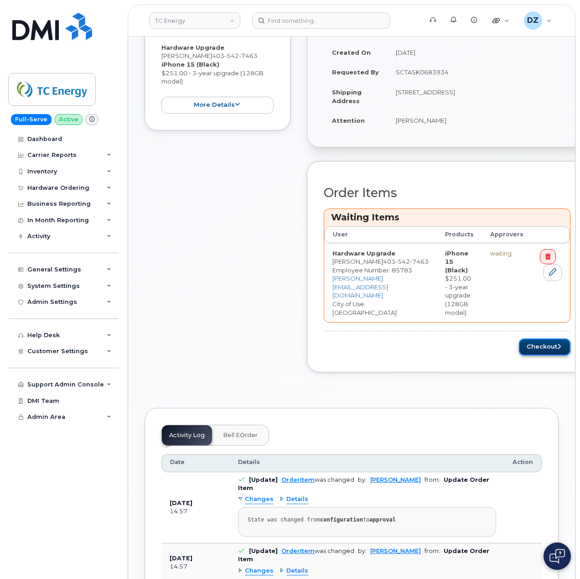
click at [539, 340] on button "Checkout" at bounding box center [545, 346] width 52 height 17
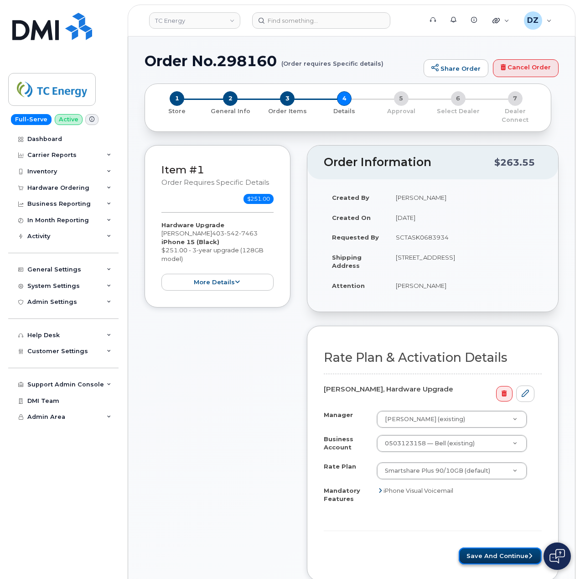
click at [488, 549] on button "Save and Continue" at bounding box center [500, 555] width 83 height 17
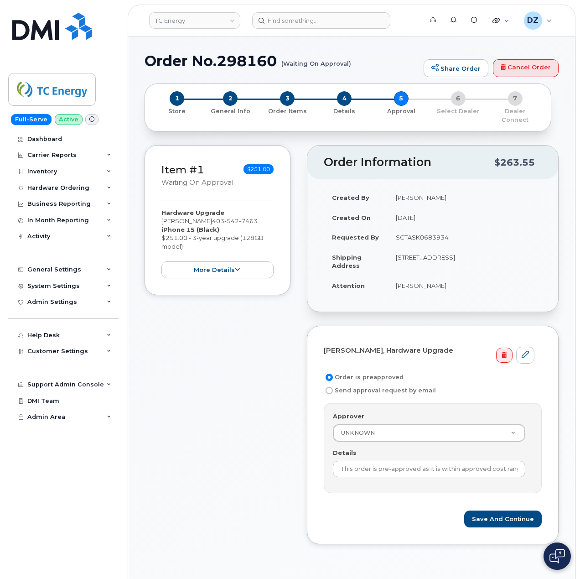
click at [172, 61] on h1 "Order No.298160 (Waiting On Approval)" at bounding box center [282, 61] width 275 height 16
click at [254, 64] on h1 "Order No.298160 (Waiting On Approval)" at bounding box center [282, 61] width 275 height 16
copy h1 "Order No.298160"
click at [433, 229] on td "SCTASK0683934" at bounding box center [465, 237] width 154 height 20
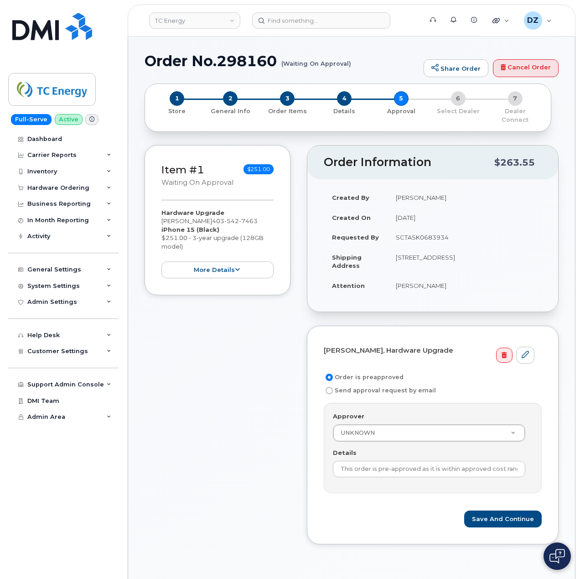
click at [433, 229] on td "SCTASK0683934" at bounding box center [465, 237] width 154 height 20
copy td "SCTASK0683934"
click at [443, 465] on input "This order is pre-approved as it is within approved cost range." at bounding box center [429, 469] width 193 height 16
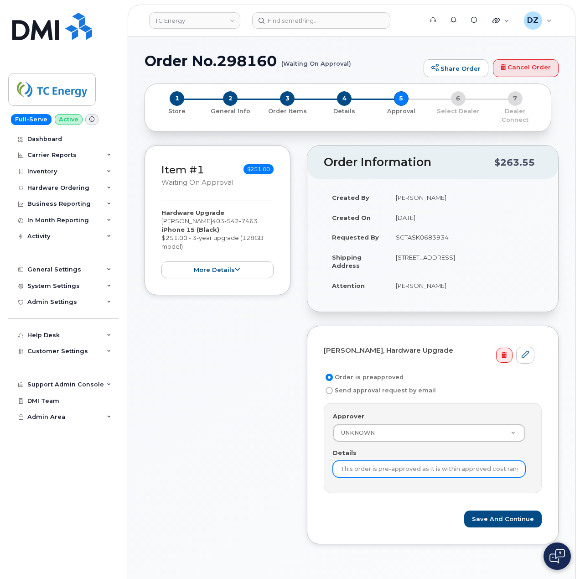
paste input "SCTASK0683934"
type input "SCTASK0683934"
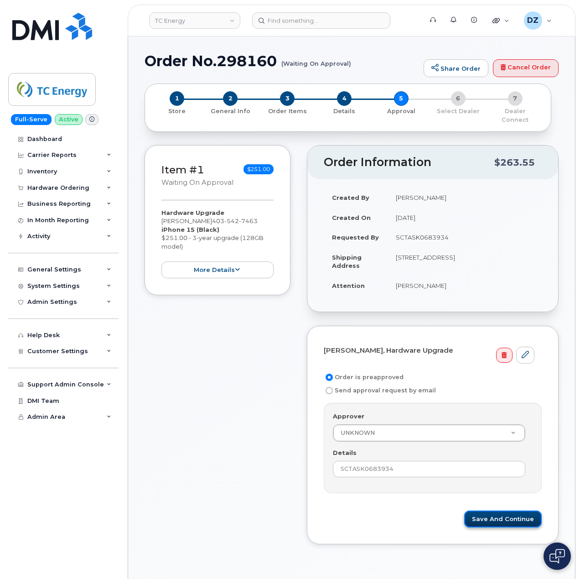
click at [510, 512] on button "Save and Continue" at bounding box center [503, 518] width 78 height 17
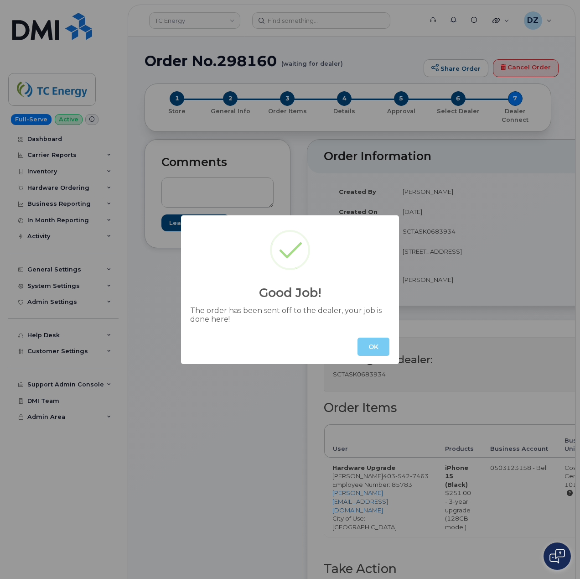
click at [380, 351] on button "OK" at bounding box center [374, 347] width 32 height 18
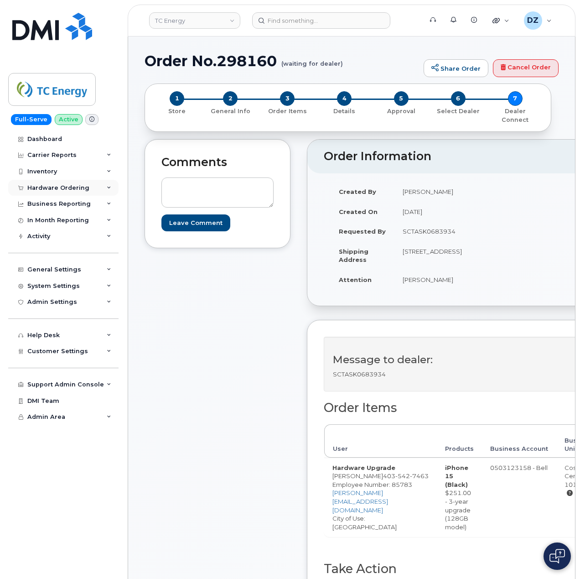
click at [99, 184] on div "Hardware Ordering" at bounding box center [63, 188] width 110 height 16
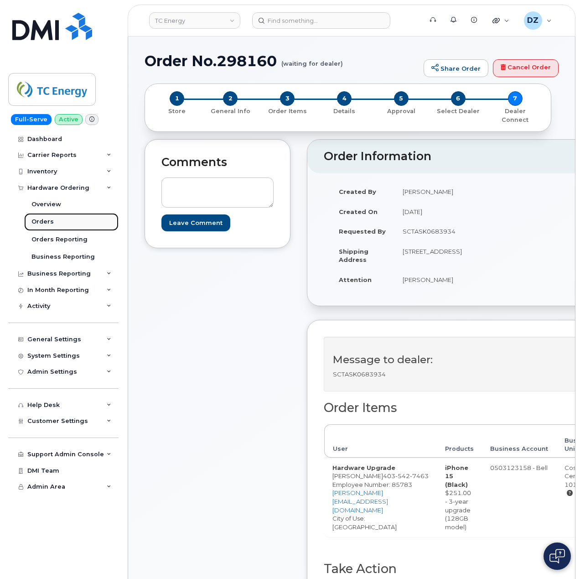
click at [48, 221] on div "Orders" at bounding box center [42, 222] width 22 height 8
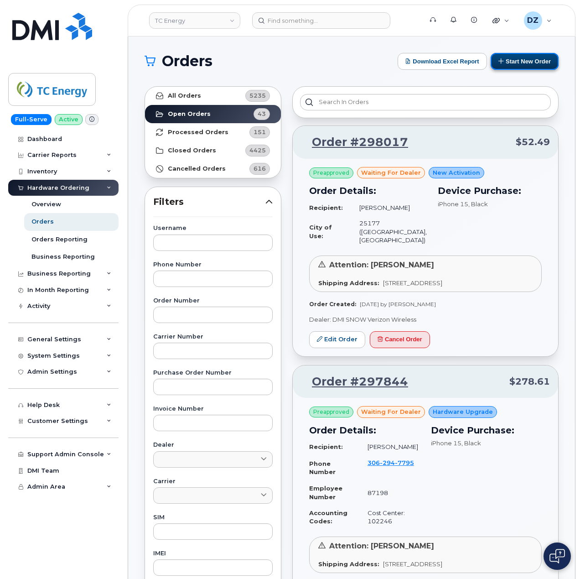
click at [522, 58] on button "Start New Order" at bounding box center [525, 61] width 68 height 17
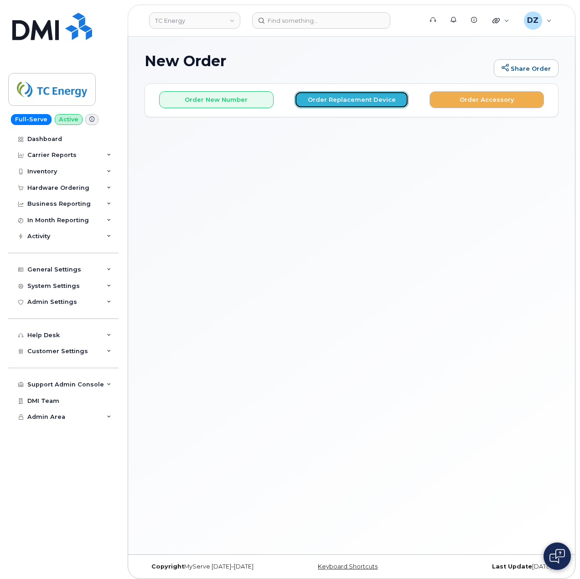
click at [351, 101] on button "Order Replacement Device" at bounding box center [352, 99] width 115 height 17
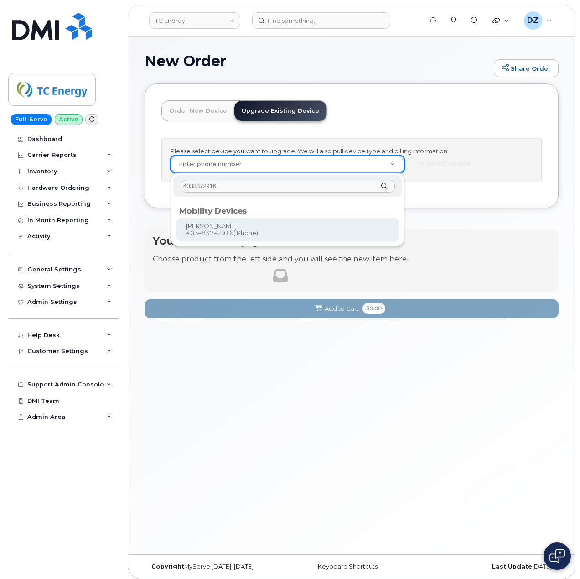
type input "4038372916"
type input "558360"
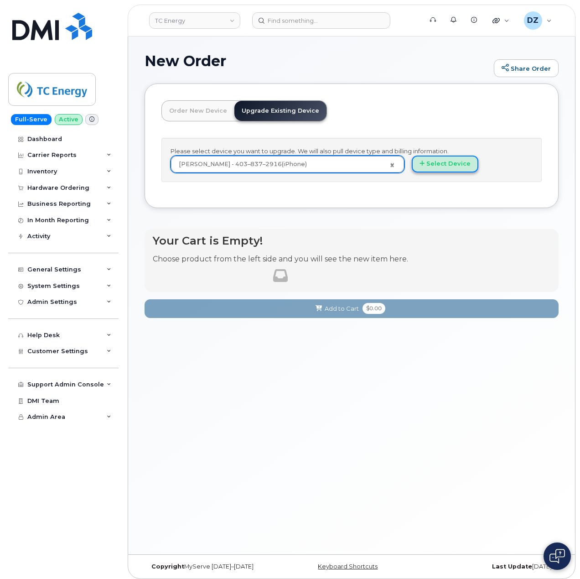
click at [448, 167] on button "Select Device" at bounding box center [445, 164] width 67 height 17
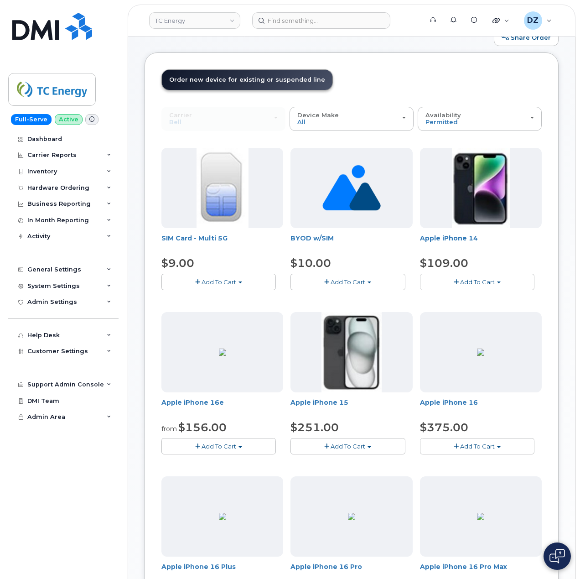
scroll to position [61, 0]
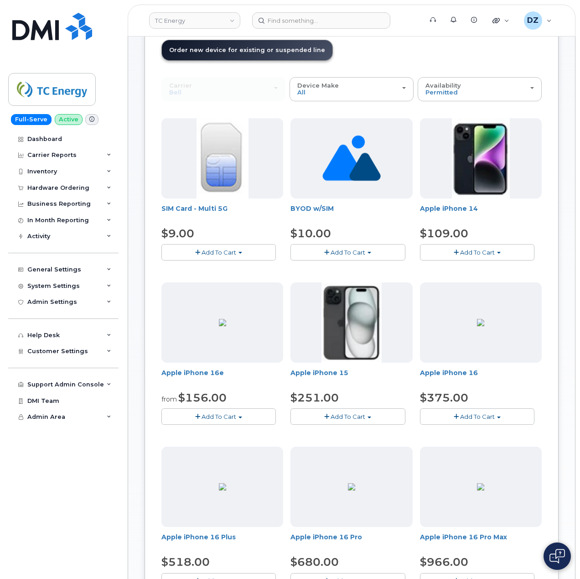
click at [343, 409] on button "Add To Cart" at bounding box center [348, 416] width 115 height 16
click at [350, 445] on link "$251.00 - 3-year upgrade (128GB model)" at bounding box center [364, 444] width 143 height 11
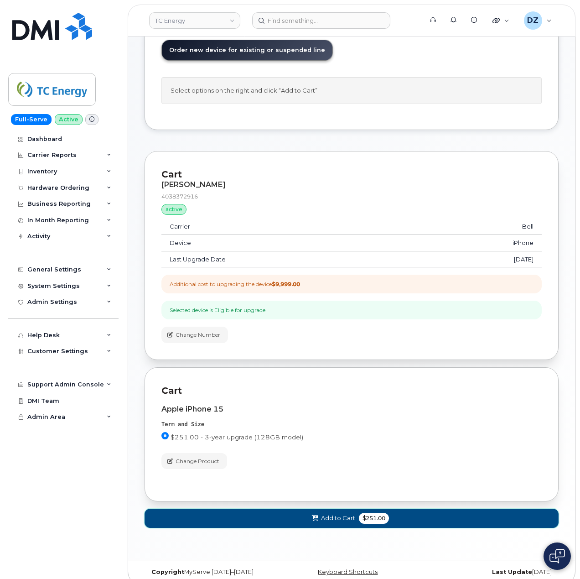
click at [333, 521] on span "Add to Cart" at bounding box center [338, 518] width 34 height 9
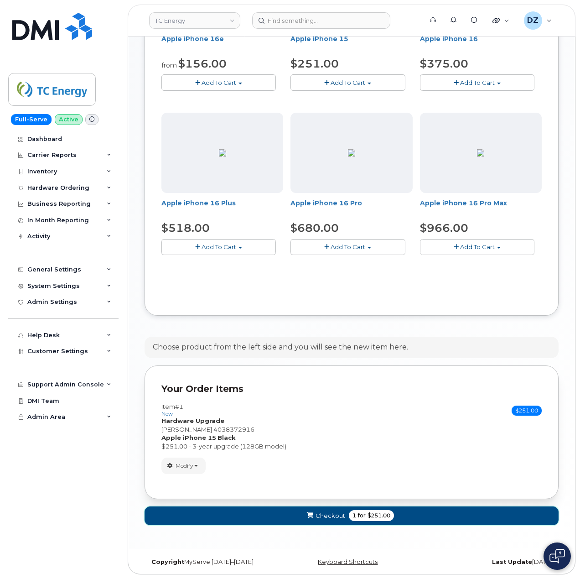
click at [344, 516] on span "Checkout" at bounding box center [331, 515] width 30 height 9
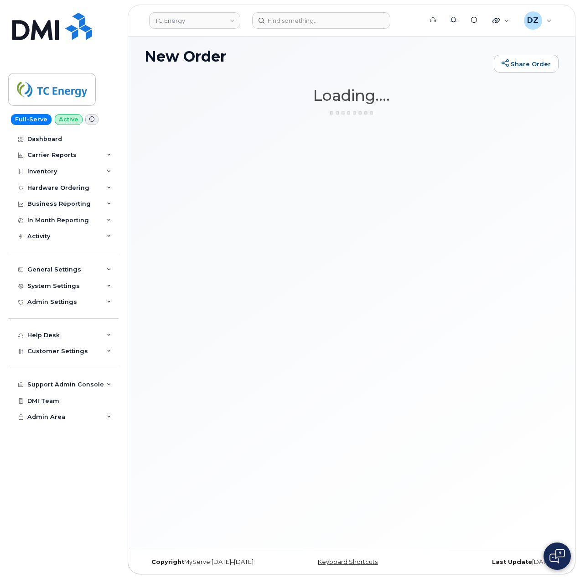
scroll to position [5, 0]
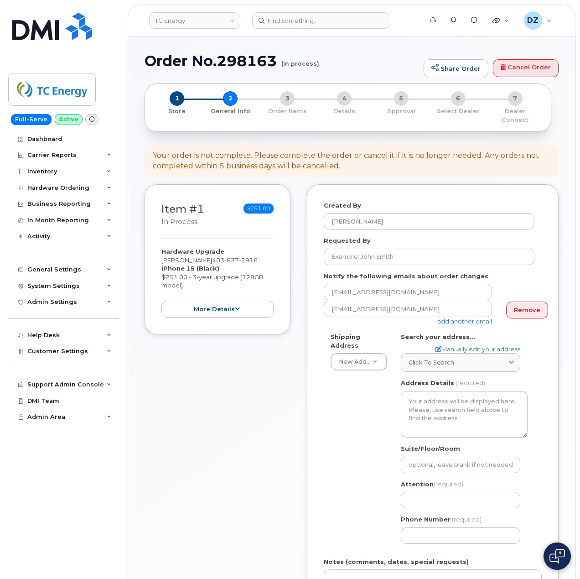
select select
click at [435, 533] on input "Phone Number" at bounding box center [461, 535] width 120 height 16
paste input "4038372916"
type input "4038372916"
select select
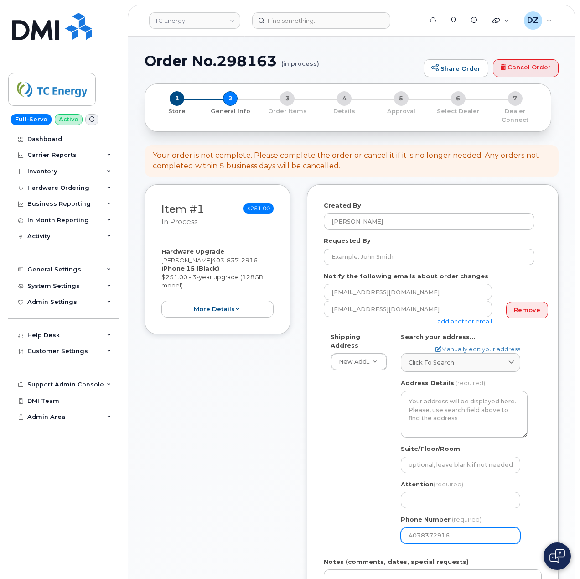
type input "4038372916"
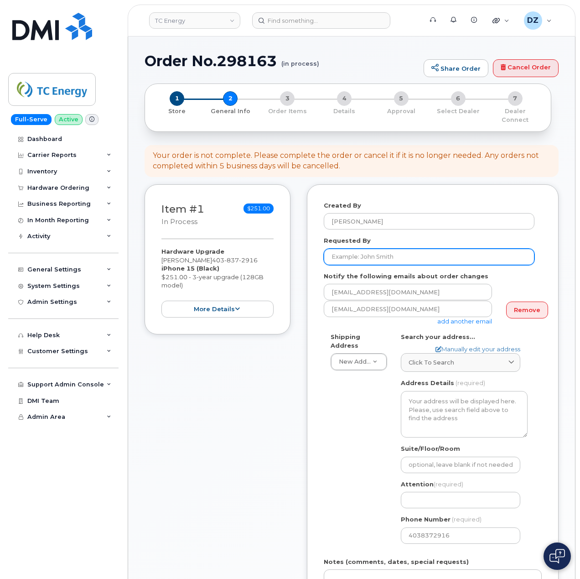
click at [391, 250] on input "Requested By" at bounding box center [429, 257] width 211 height 16
paste input "SCTASK0683834"
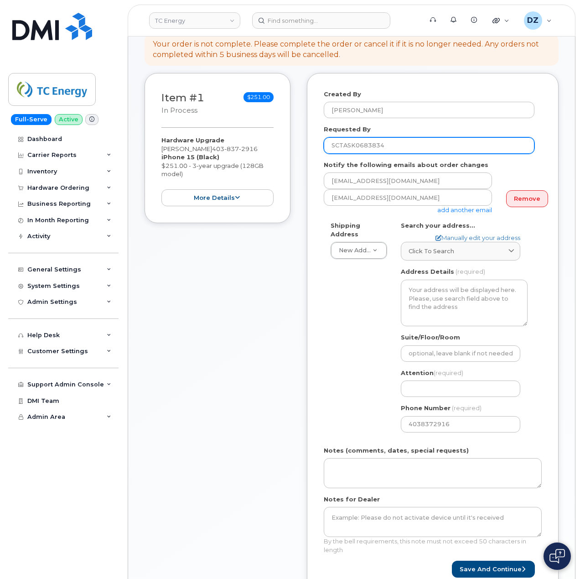
scroll to position [182, 0]
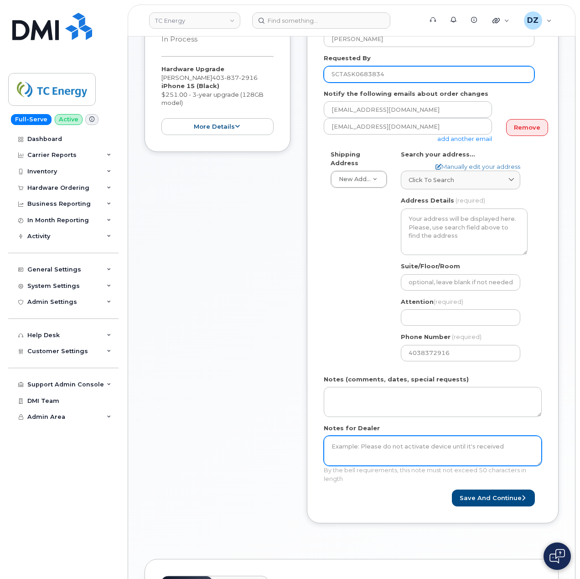
type input "SCTASK0683834"
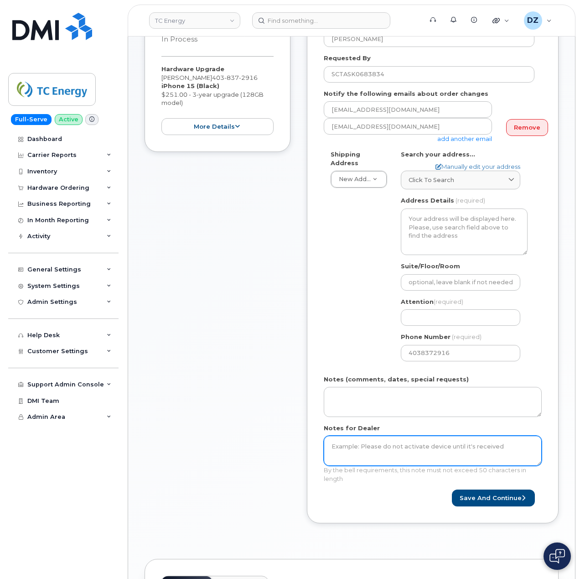
click at [386, 453] on textarea "Notes for Dealer" at bounding box center [433, 451] width 218 height 30
paste textarea "SCTASK0683834"
type textarea "SCTASK0683834"
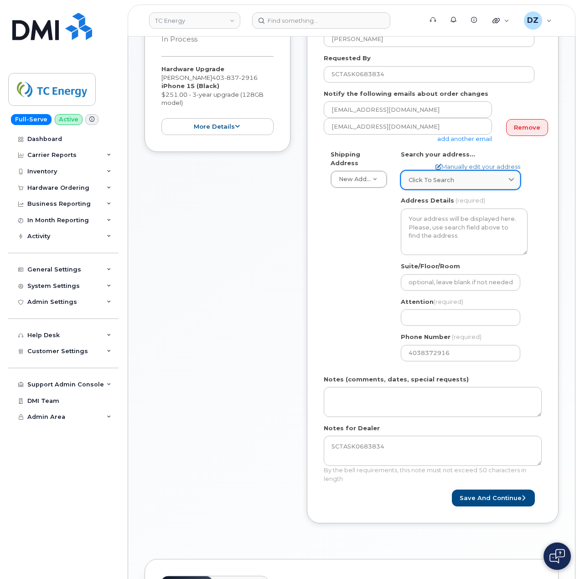
click at [475, 176] on div "Click to search" at bounding box center [461, 180] width 104 height 9
paste input "[STREET_ADDRESS]"
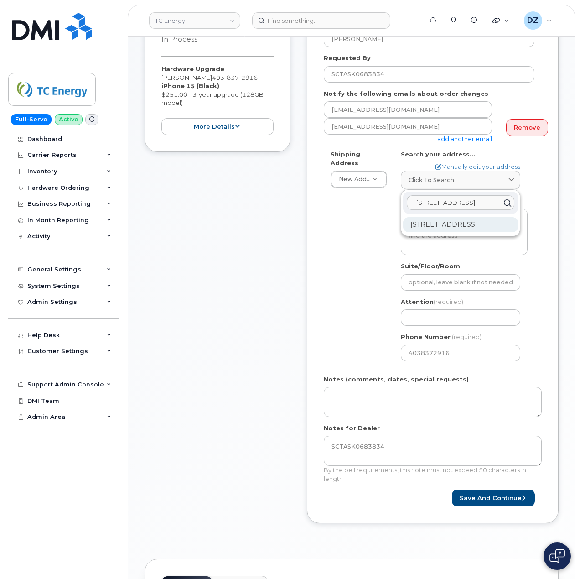
type input "[STREET_ADDRESS]"
click at [462, 219] on div "[STREET_ADDRESS]" at bounding box center [460, 224] width 115 height 15
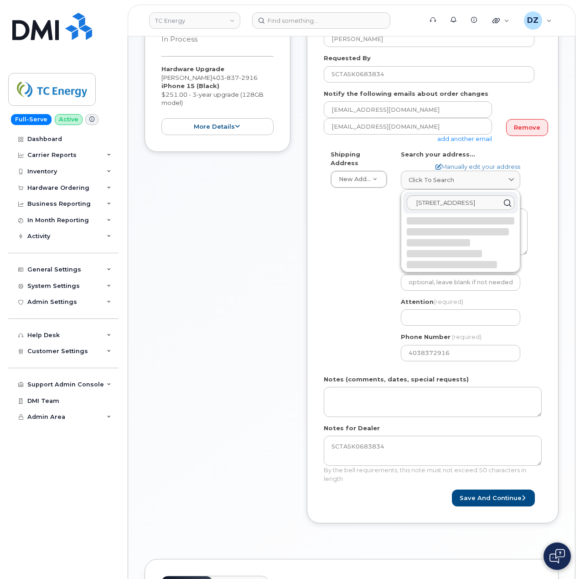
select select
type textarea "[STREET_ADDRESS]"
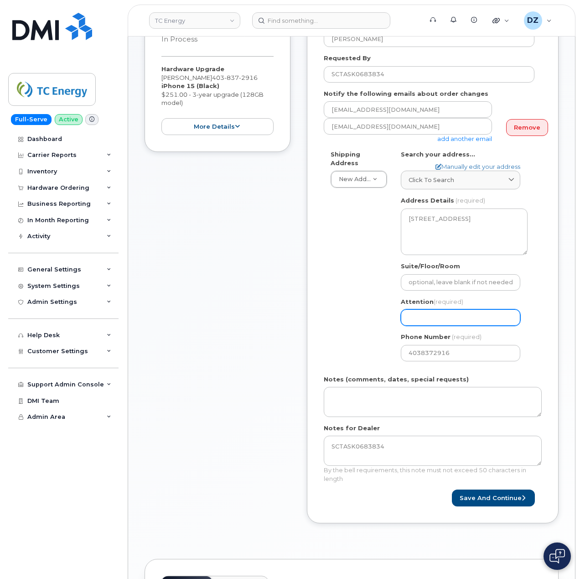
click at [451, 312] on input "Attention (required)" at bounding box center [461, 317] width 120 height 16
paste input "[PERSON_NAME]"
type input "[PERSON_NAME]"
select select
type input "[PERSON_NAME]"
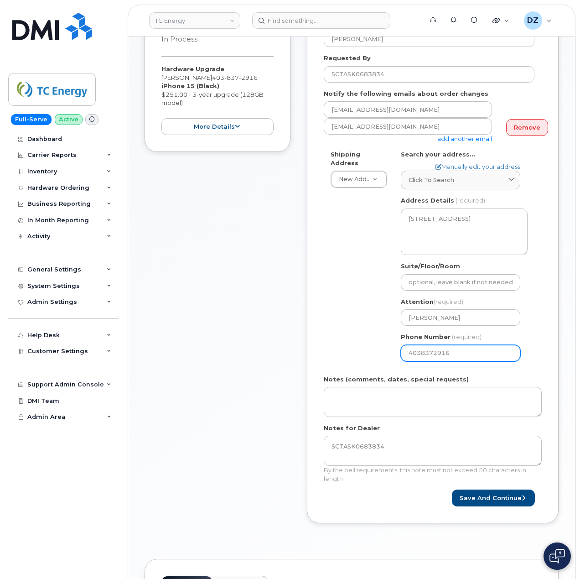
click at [331, 311] on div "Shipping Address New Address New Address [STREET_ADDRESS] 226 St Simplex Mobili…" at bounding box center [429, 259] width 211 height 218
click at [500, 495] on button "Save and Continue" at bounding box center [493, 497] width 83 height 17
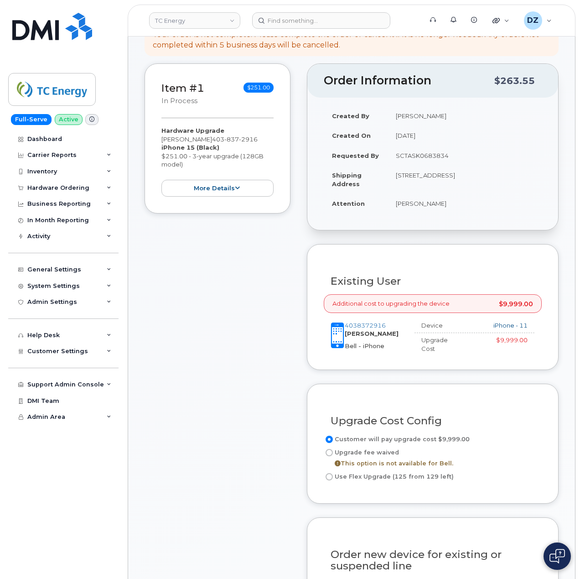
scroll to position [121, 0]
click at [353, 471] on label "Use Flex Upgrade (125 from 129 left)" at bounding box center [389, 476] width 130 height 11
click at [333, 473] on input "Use Flex Upgrade (125 from 129 left)" at bounding box center [329, 476] width 7 height 7
radio input "true"
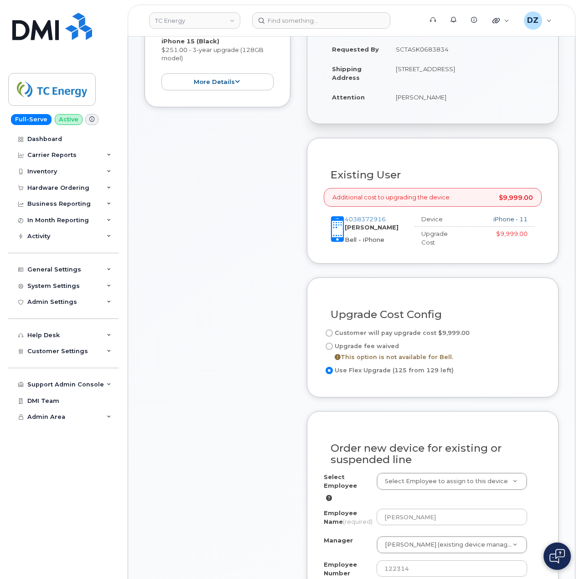
scroll to position [426, 0]
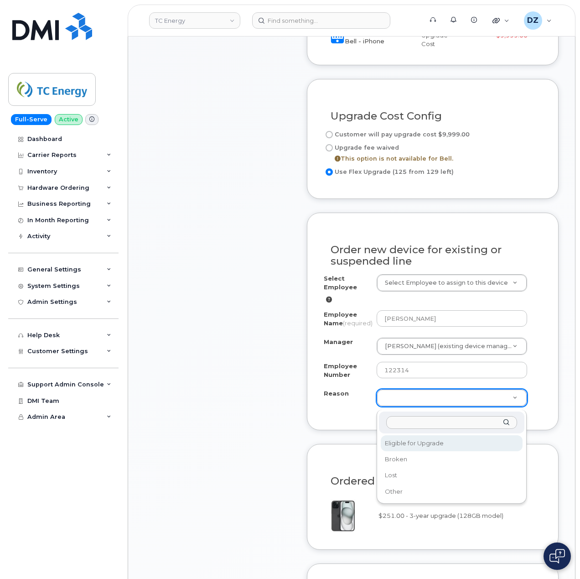
select select "eligible_for_upgrade"
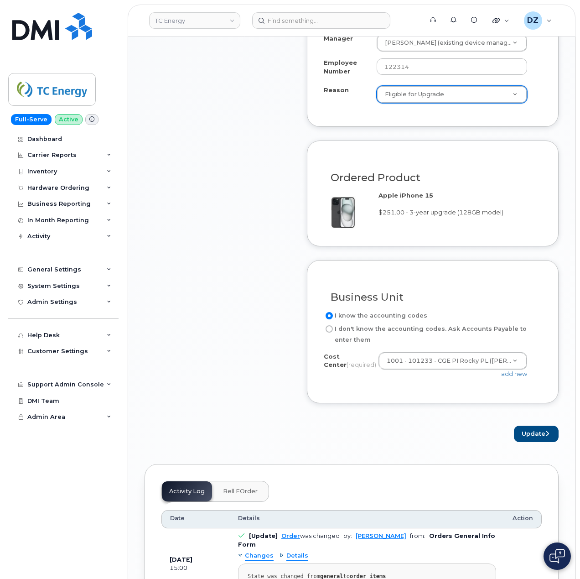
scroll to position [730, 0]
click at [537, 436] on button "Update" at bounding box center [536, 433] width 45 height 17
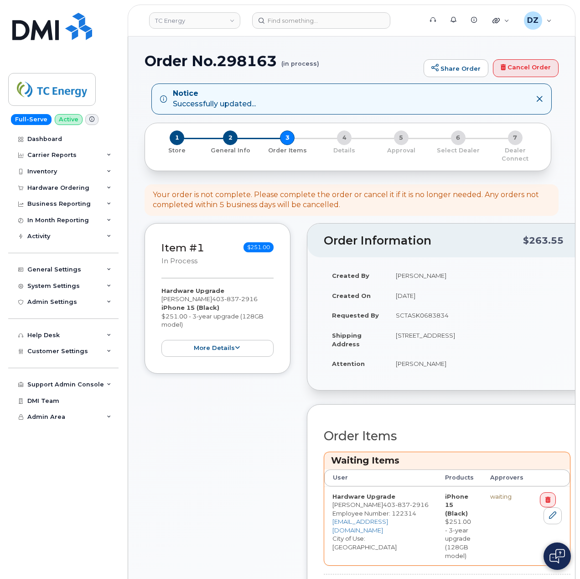
click at [172, 59] on h1 "Order No.298163 (in process)" at bounding box center [282, 61] width 275 height 16
click at [245, 59] on h1 "Order No.298163 (in process)" at bounding box center [282, 61] width 275 height 16
copy h1 "Order No.298163"
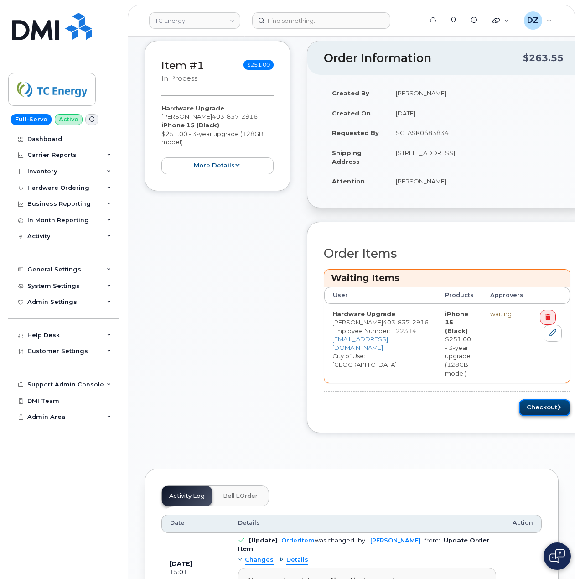
click at [533, 399] on button "Checkout" at bounding box center [545, 407] width 52 height 17
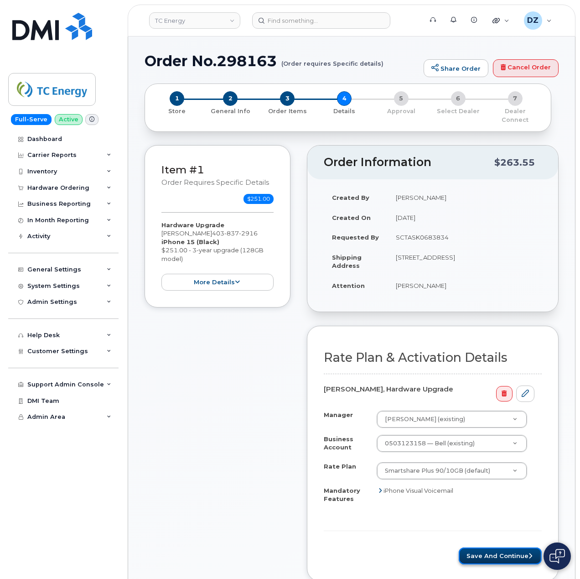
click at [485, 551] on button "Save and Continue" at bounding box center [500, 555] width 83 height 17
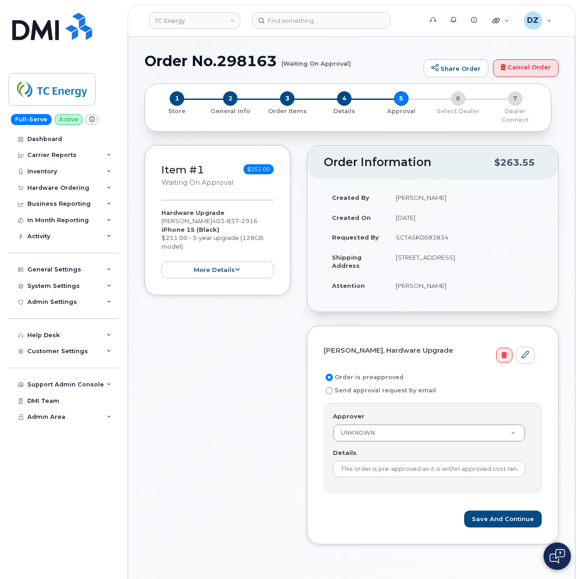
click at [429, 230] on td "SCTASK0683834" at bounding box center [465, 237] width 154 height 20
copy td "SCTASK0683834"
click at [404, 462] on input "This order is pre-approved as it is within approved cost range." at bounding box center [429, 469] width 193 height 16
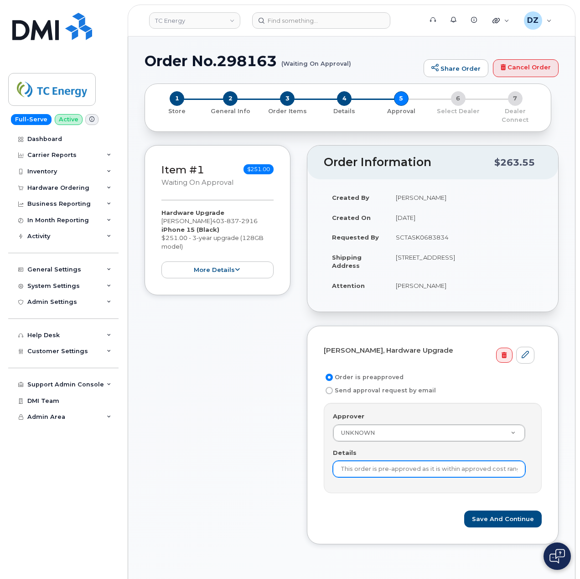
click at [404, 462] on input "This order is pre-approved as it is within approved cost range." at bounding box center [429, 469] width 193 height 16
paste input "SCTASK0683834"
type input "SCTASK0683834"
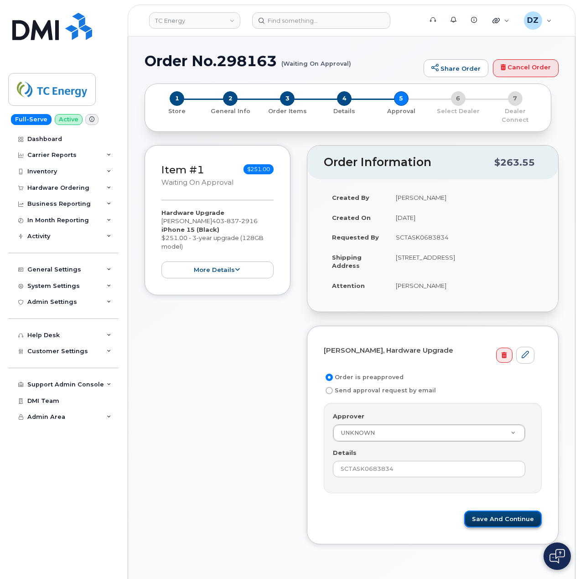
click at [514, 513] on button "Save and Continue" at bounding box center [503, 518] width 78 height 17
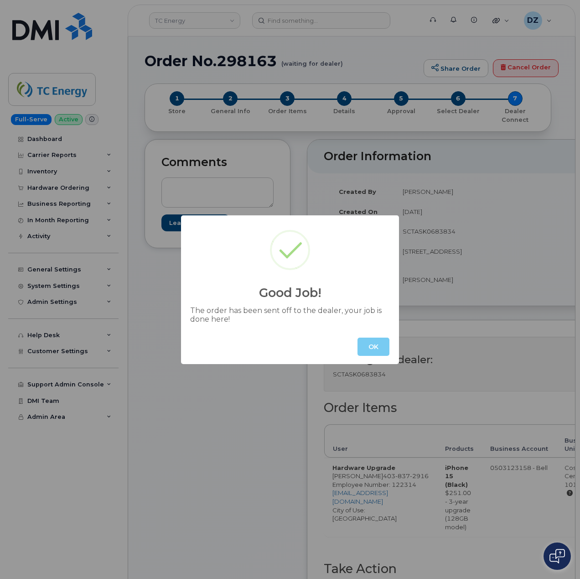
click at [380, 348] on button "OK" at bounding box center [374, 347] width 32 height 18
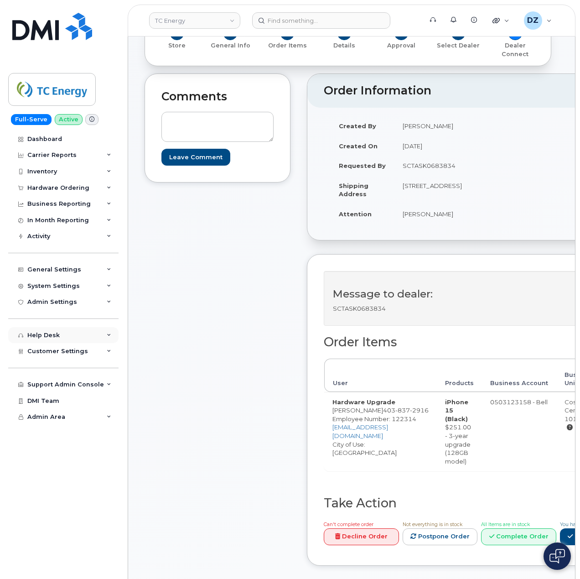
scroll to position [121, 0]
